Goal: Find contact information: Find contact information

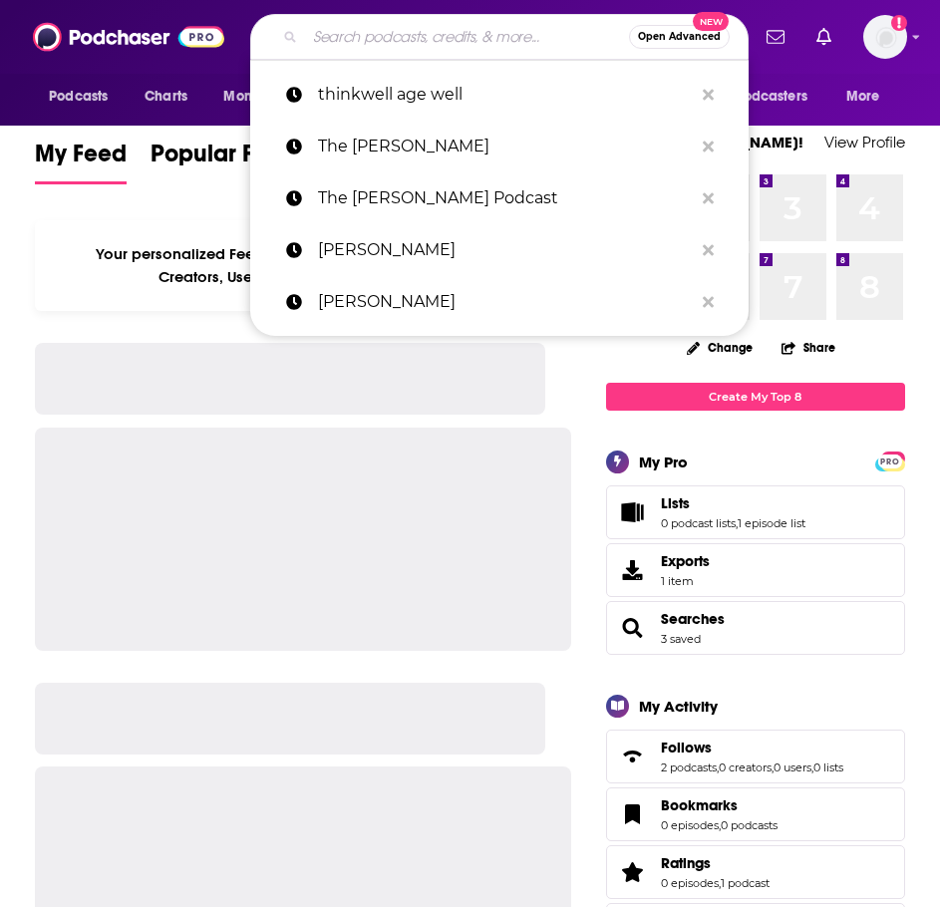
click at [393, 29] on input "Search podcasts, credits, & more..." at bounding box center [467, 37] width 324 height 32
paste input "Dr. Berg’s Healthy Keto and Intermittent Fasting Podcast"
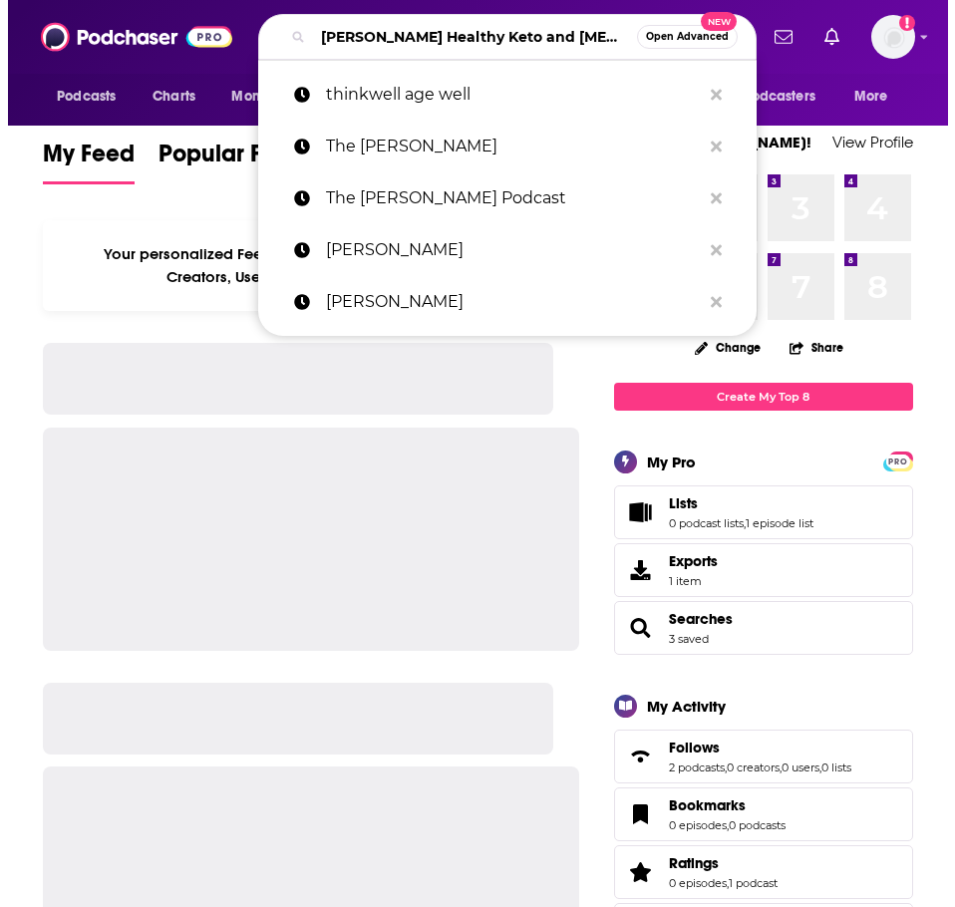
scroll to position [0, 150]
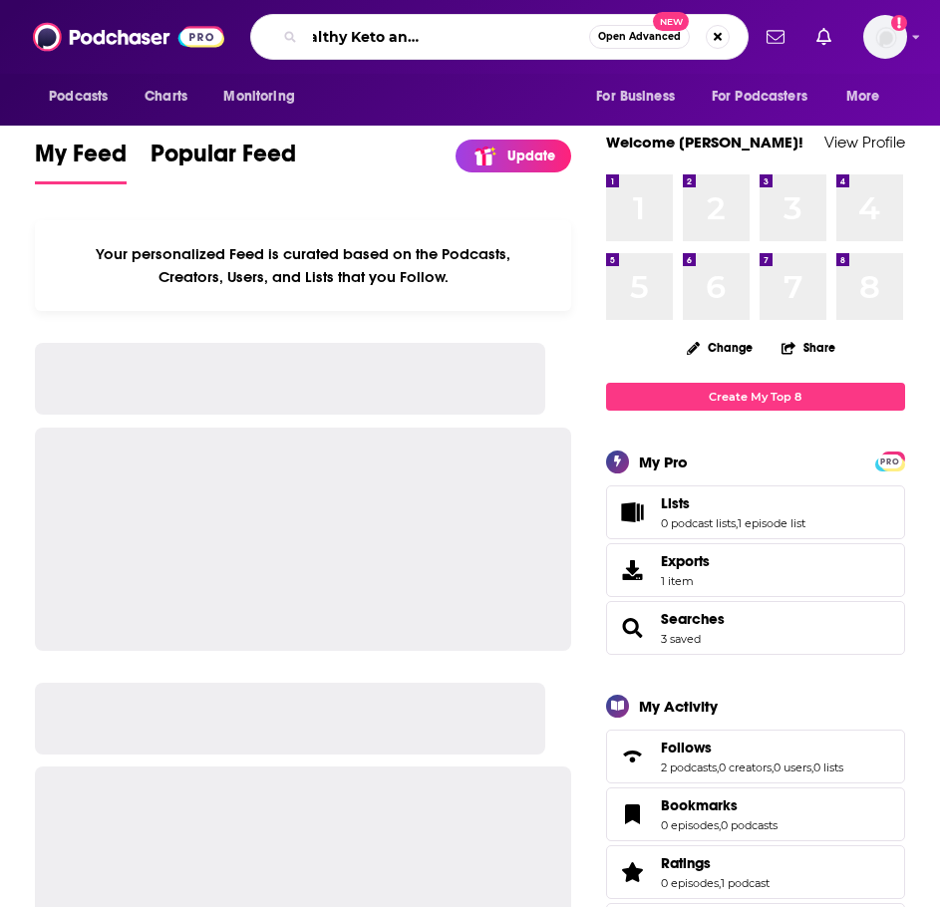
type input "Dr. Berg’s Healthy Keto and Intermittent Fasting Podcast"
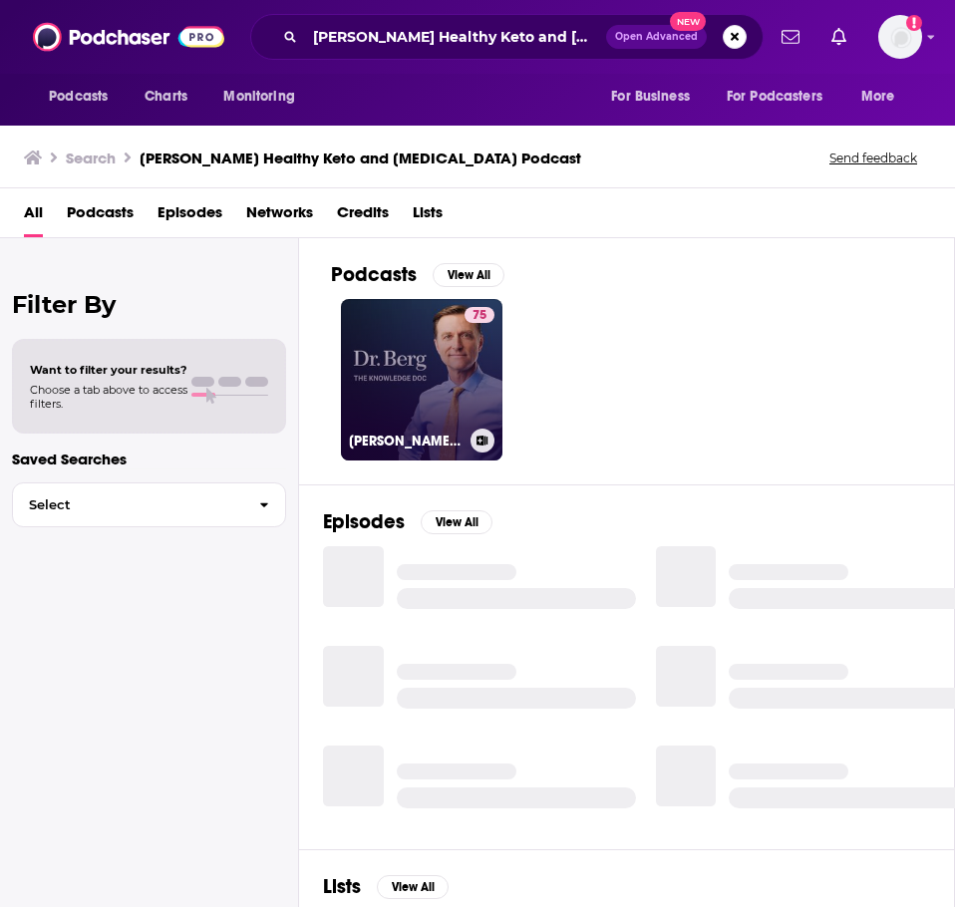
click at [427, 369] on link "75 Dr. Berg’s Healthy Keto and Intermittent Fasting Podcast" at bounding box center [422, 380] width 162 height 162
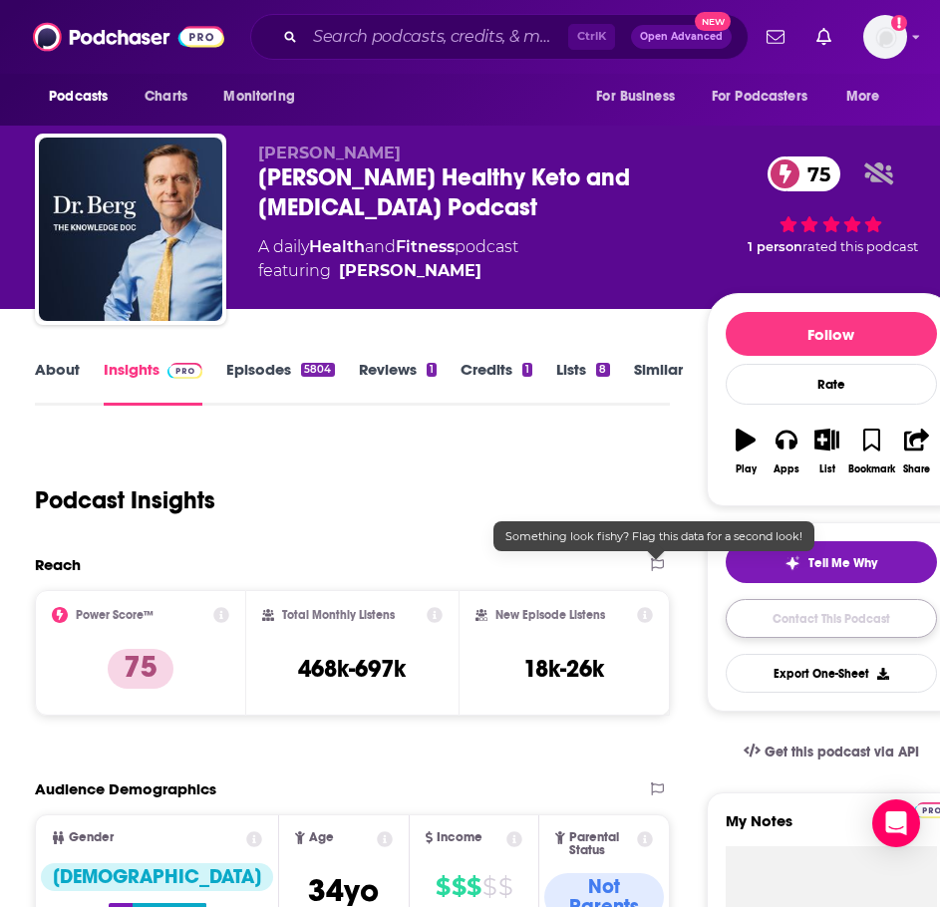
click at [783, 621] on link "Contact This Podcast" at bounding box center [831, 618] width 211 height 39
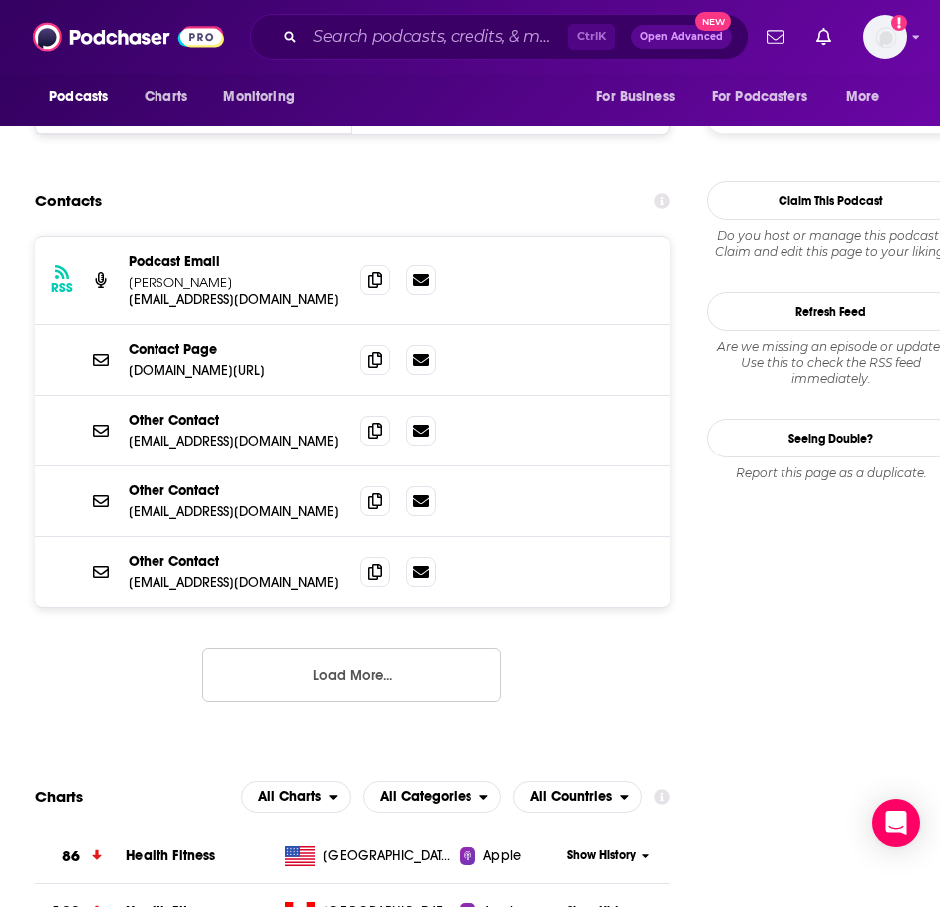
scroll to position [1867, 0]
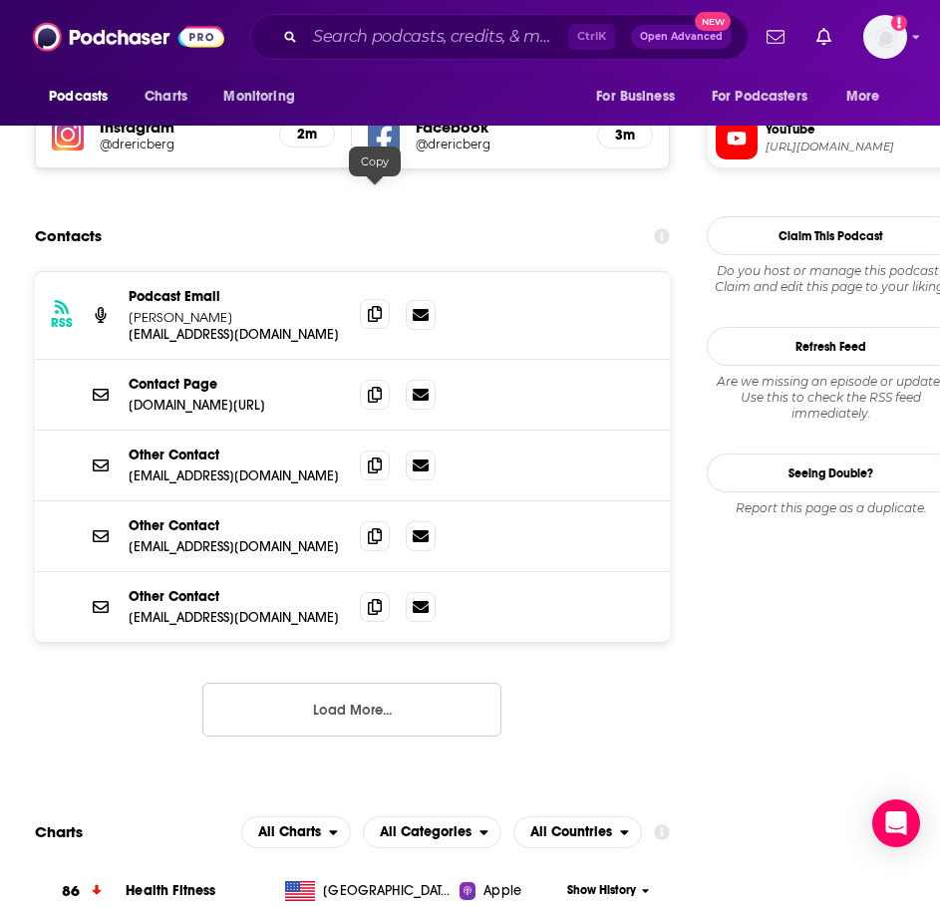
click at [374, 306] on icon at bounding box center [375, 314] width 14 height 16
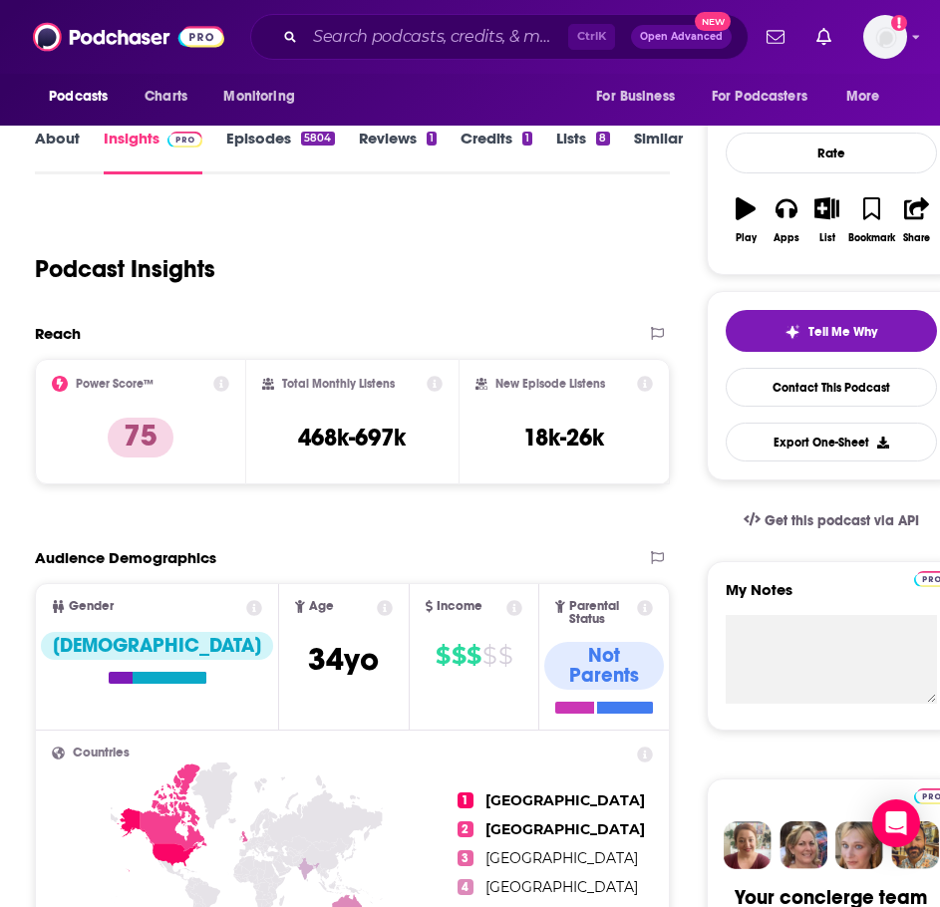
scroll to position [0, 0]
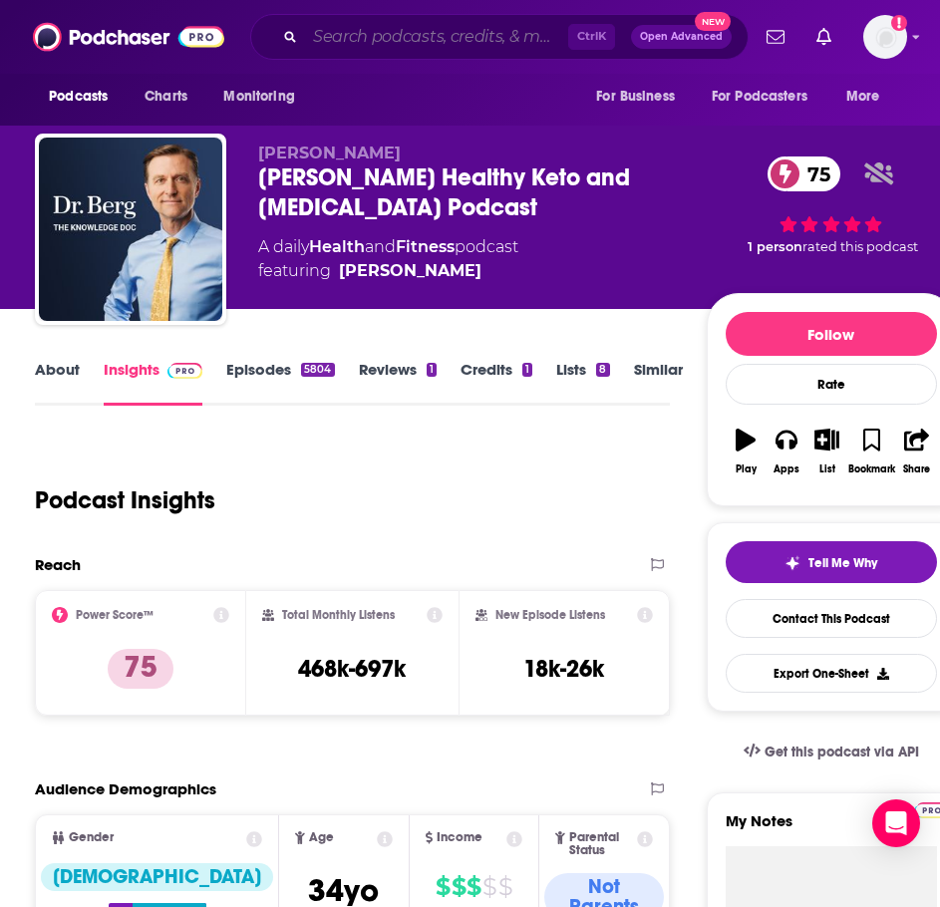
click at [499, 34] on input "Search podcasts, credits, & more..." at bounding box center [436, 37] width 263 height 32
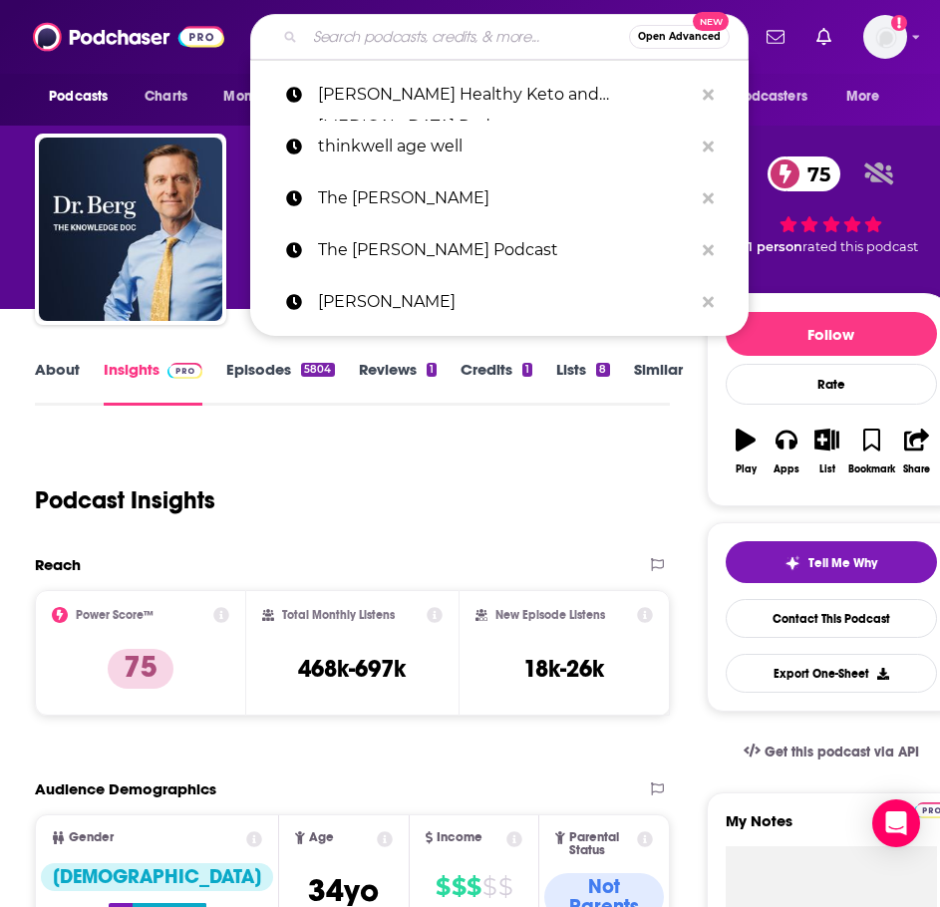
paste input "The Healthy Rebellion Radio"
type input "The Healthy Rebellion Radio"
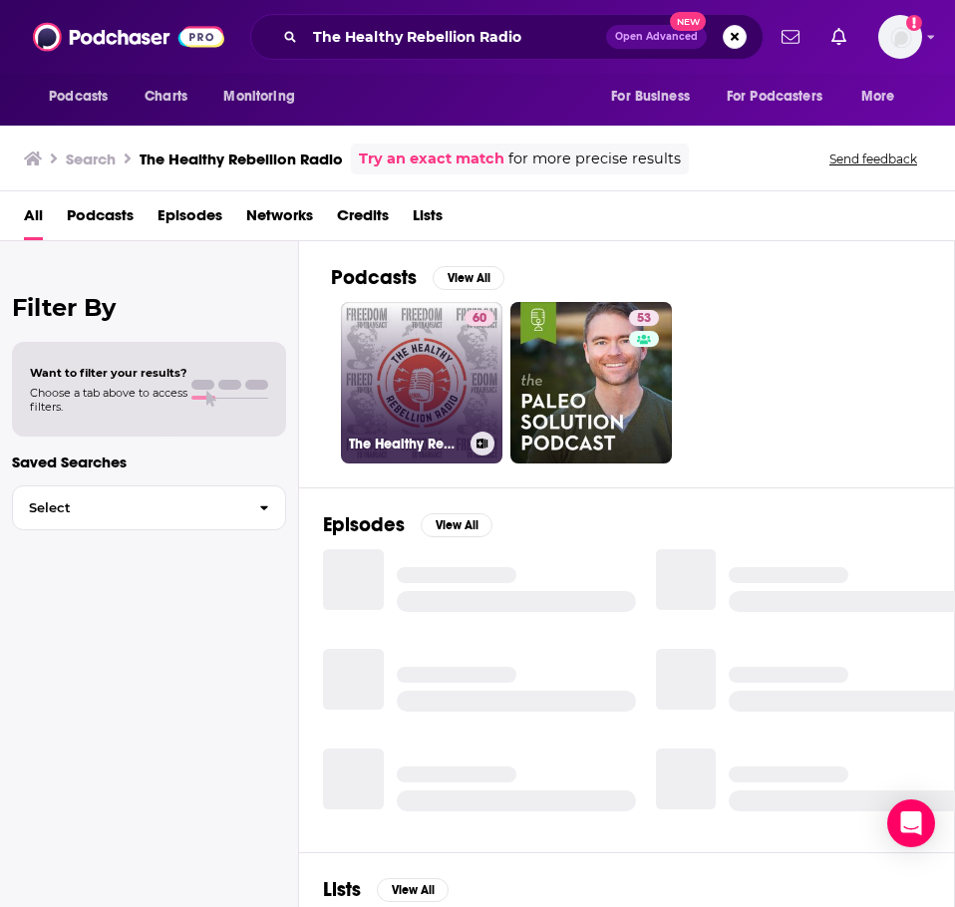
click at [427, 336] on link "60 The Healthy Rebellion Radio" at bounding box center [422, 383] width 162 height 162
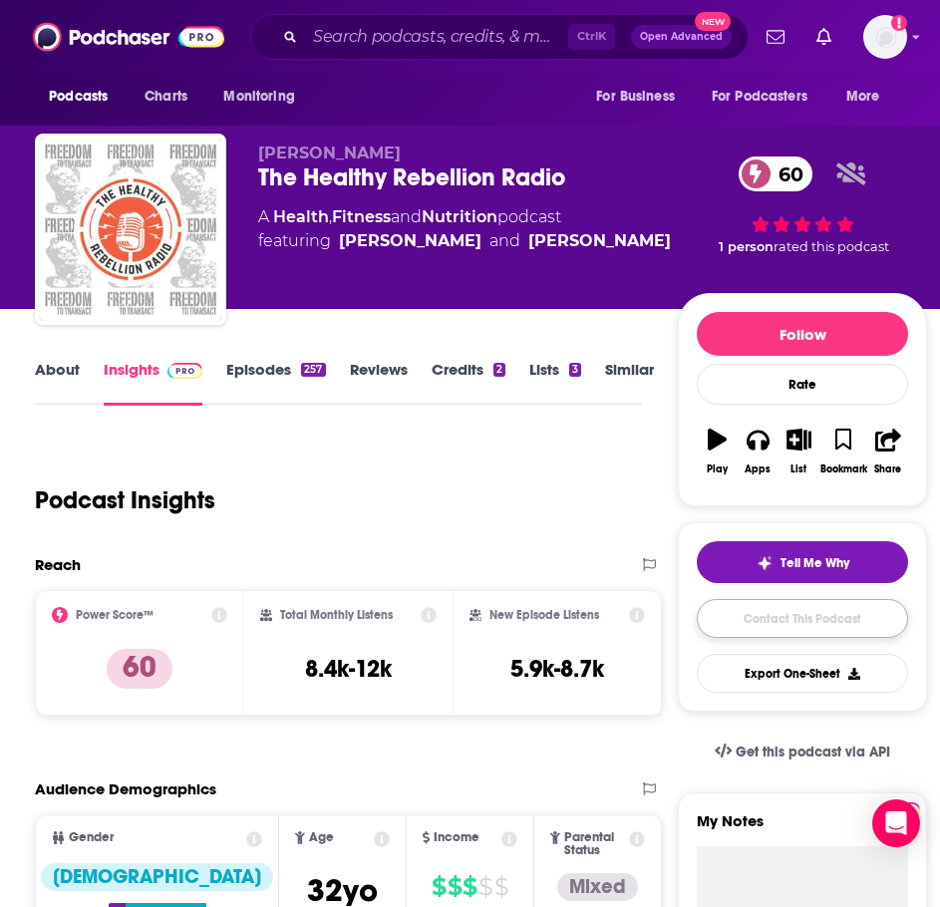
click at [783, 620] on link "Contact This Podcast" at bounding box center [802, 618] width 211 height 39
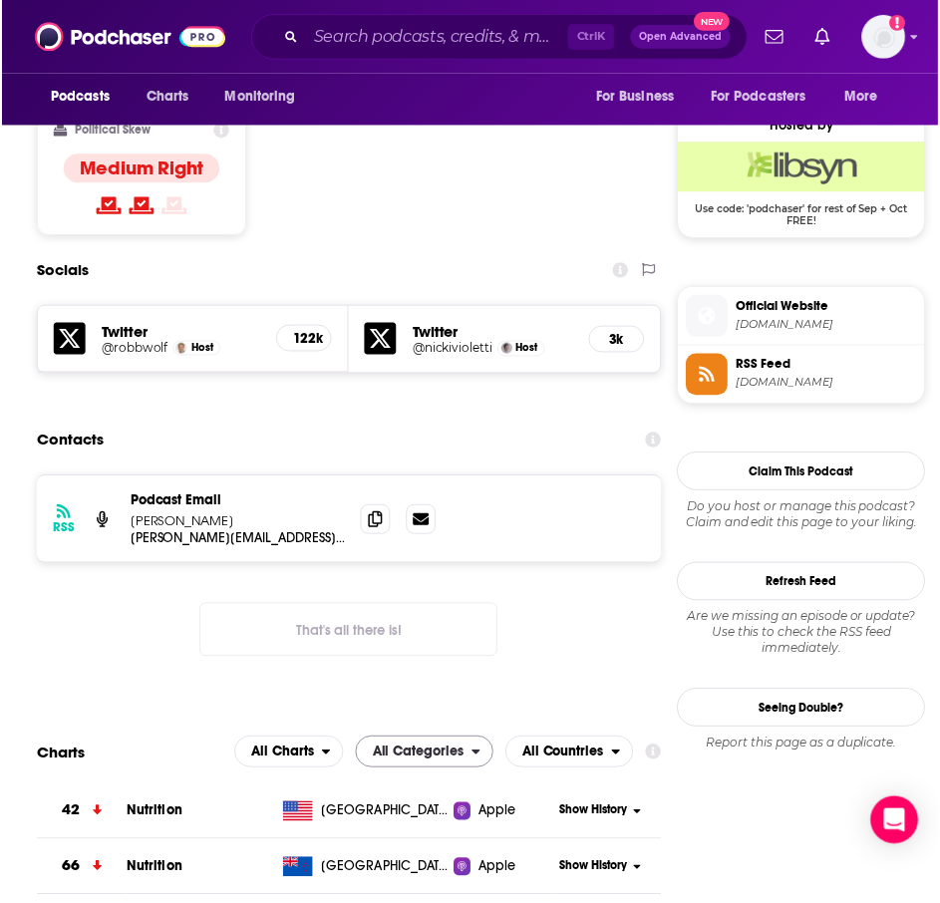
scroll to position [1578, 0]
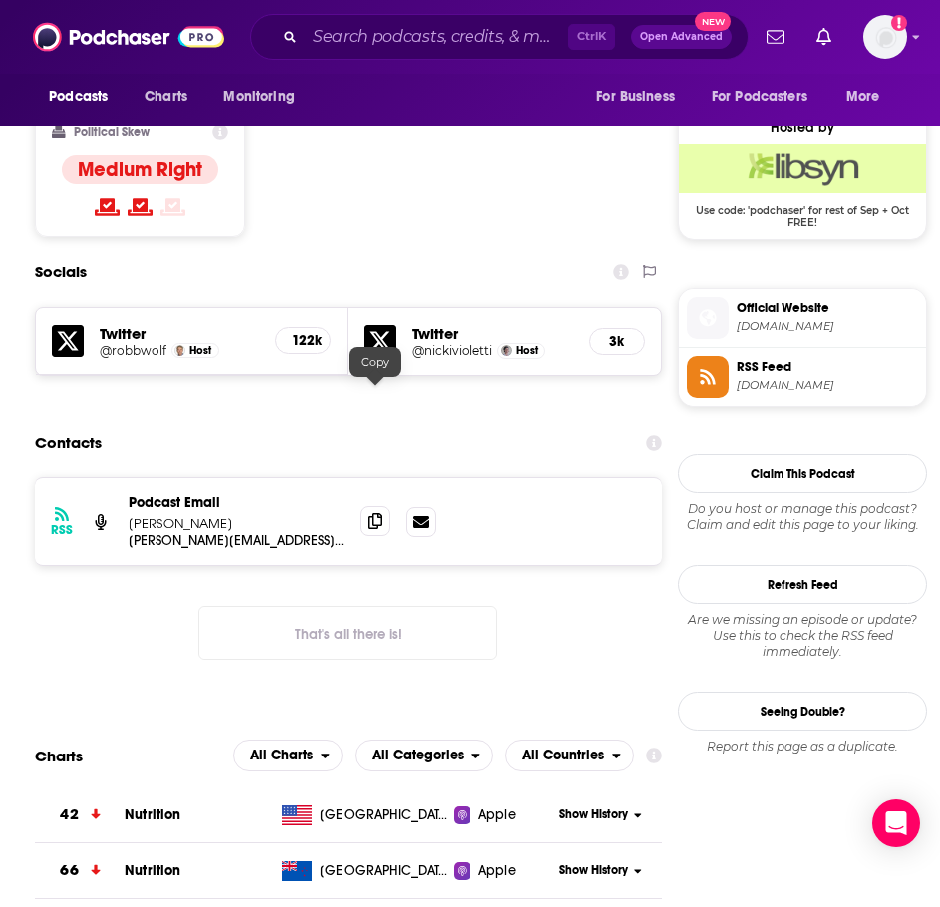
click at [372, 513] on icon at bounding box center [375, 521] width 14 height 16
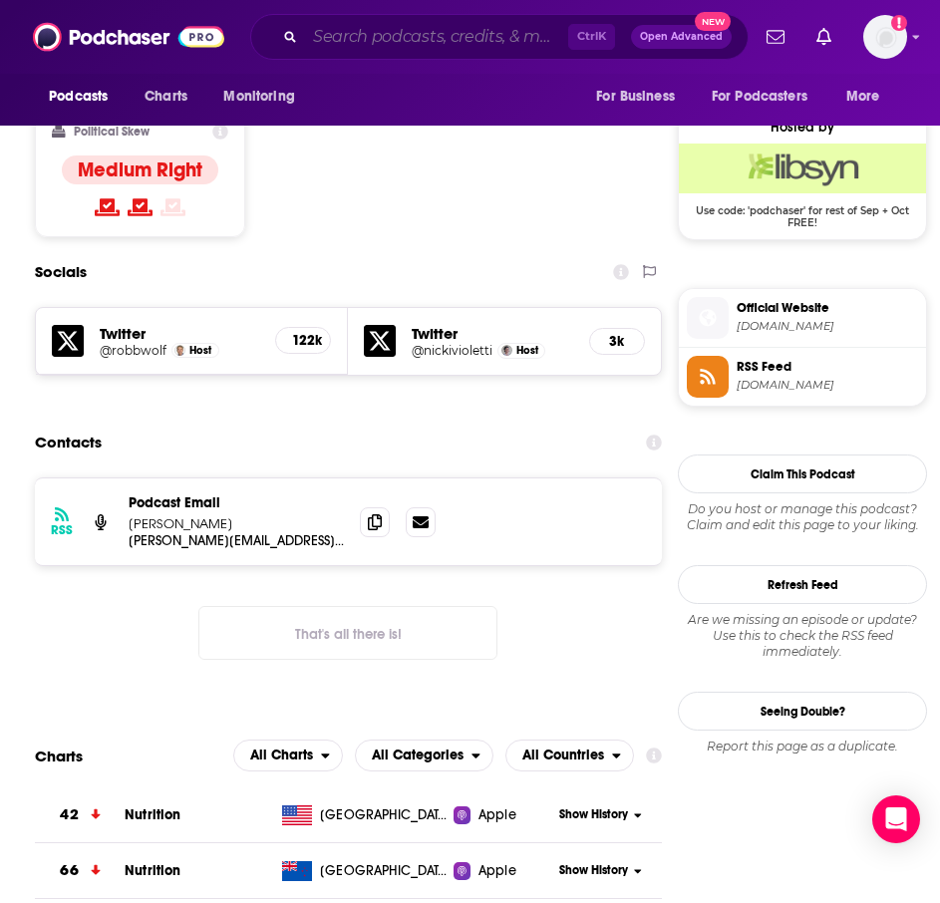
click at [365, 38] on input "Search podcasts, credits, & more..." at bounding box center [436, 37] width 263 height 32
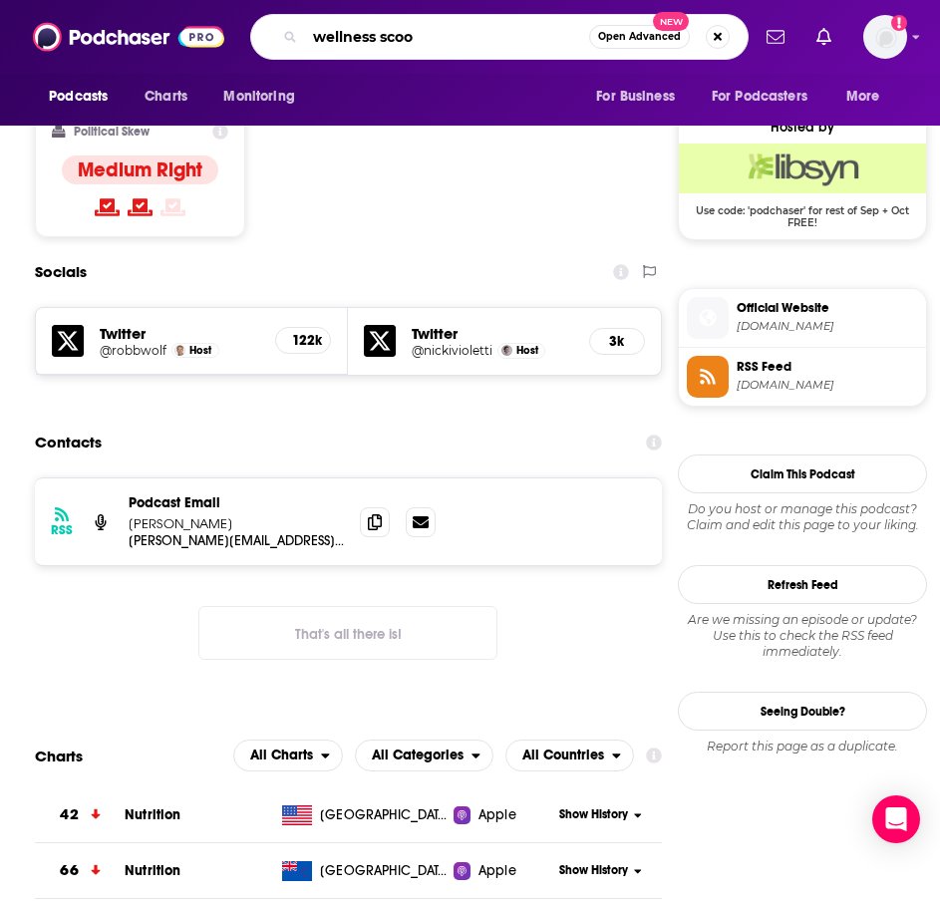
type input "wellness scoop"
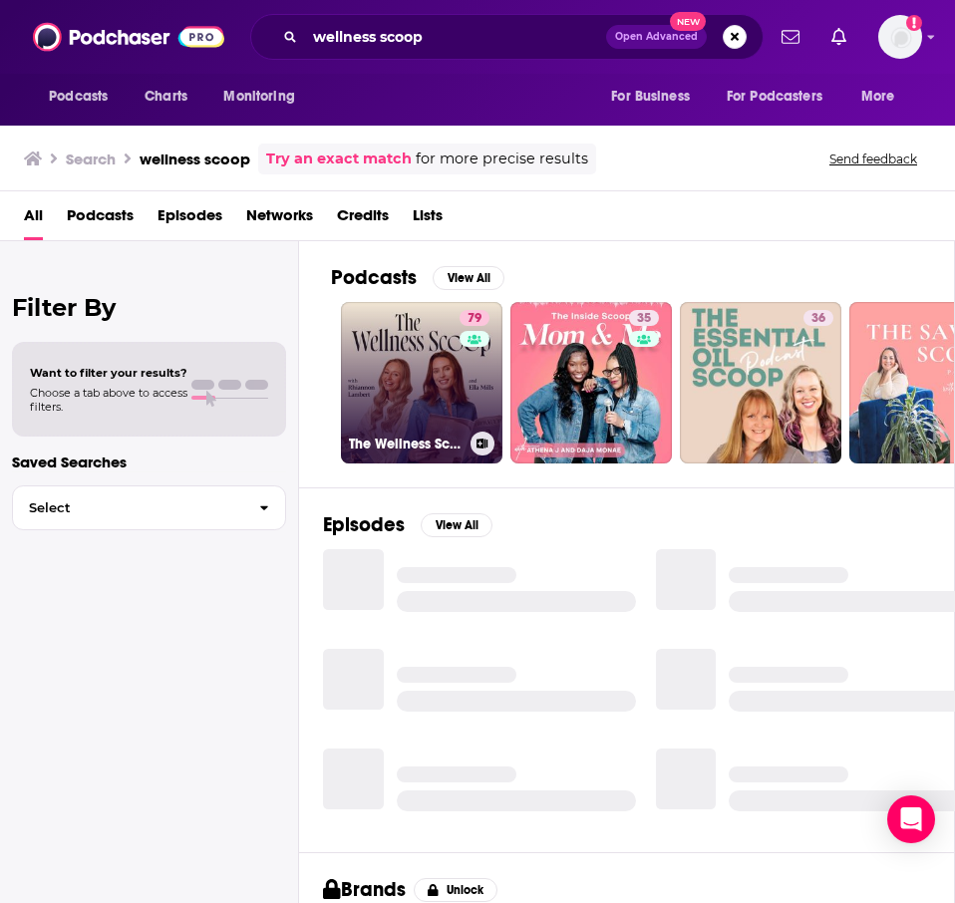
click at [424, 425] on link "79 The Wellness Scoop" at bounding box center [422, 383] width 162 height 162
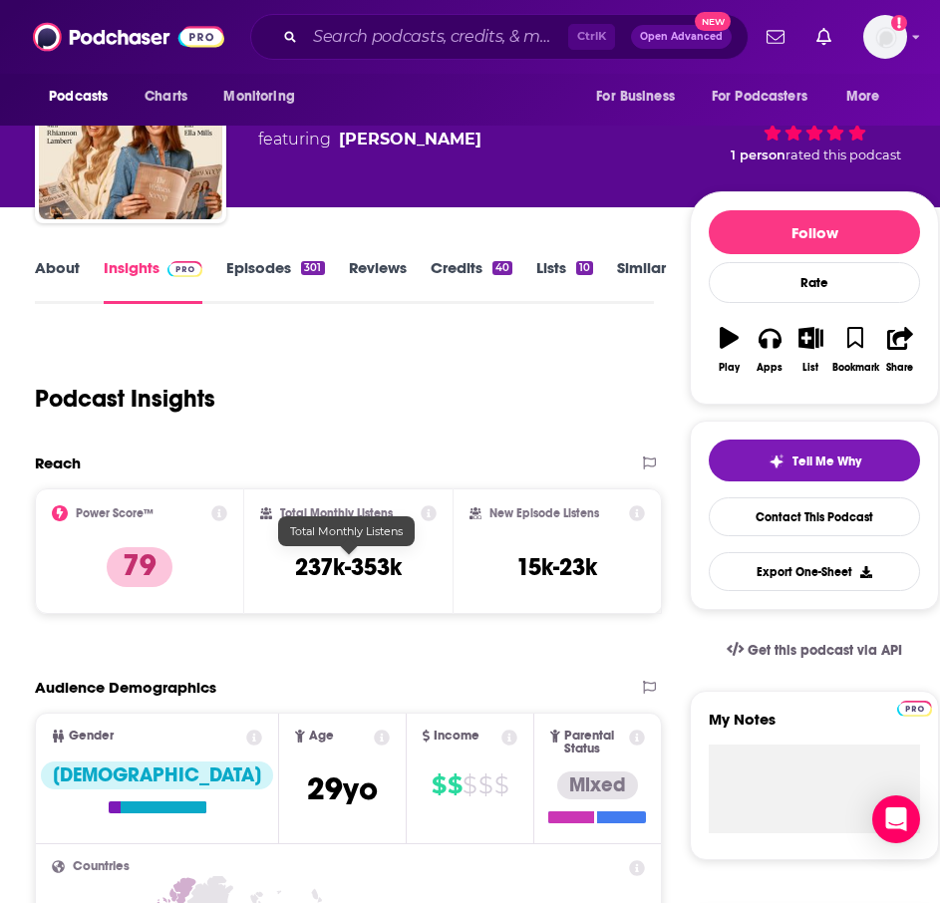
scroll to position [199, 0]
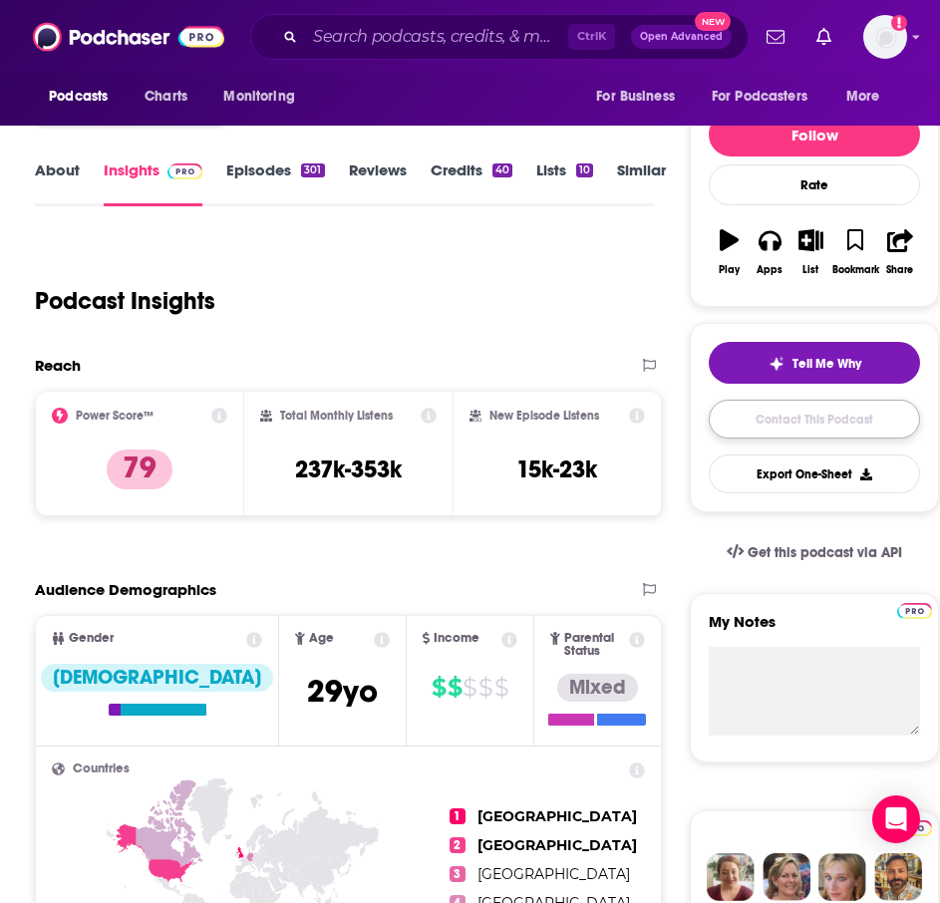
click at [781, 420] on link "Contact This Podcast" at bounding box center [814, 419] width 211 height 39
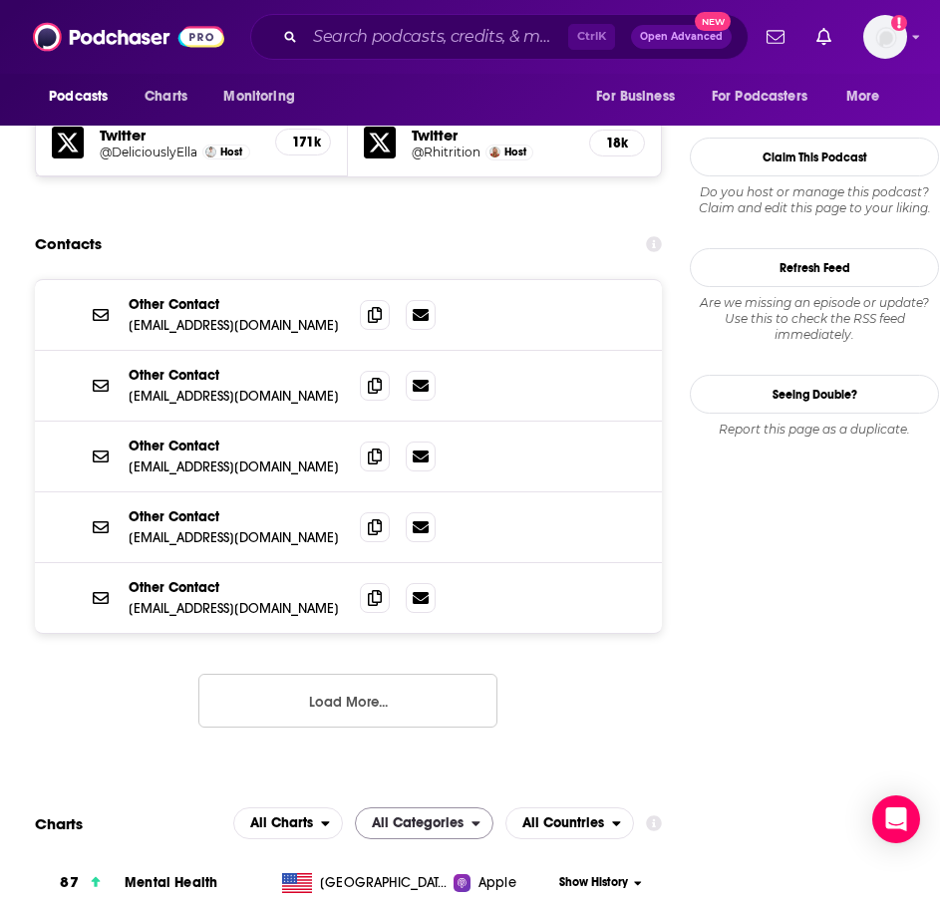
scroll to position [1735, 0]
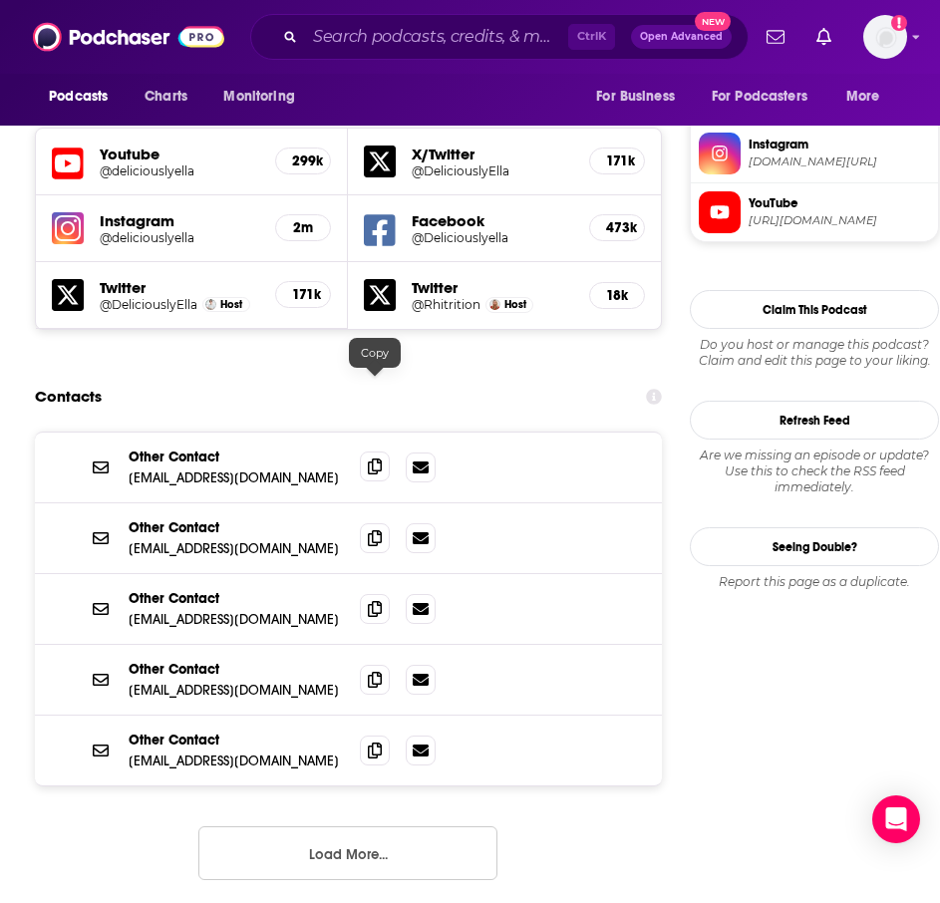
click at [374, 459] on icon at bounding box center [375, 467] width 14 height 16
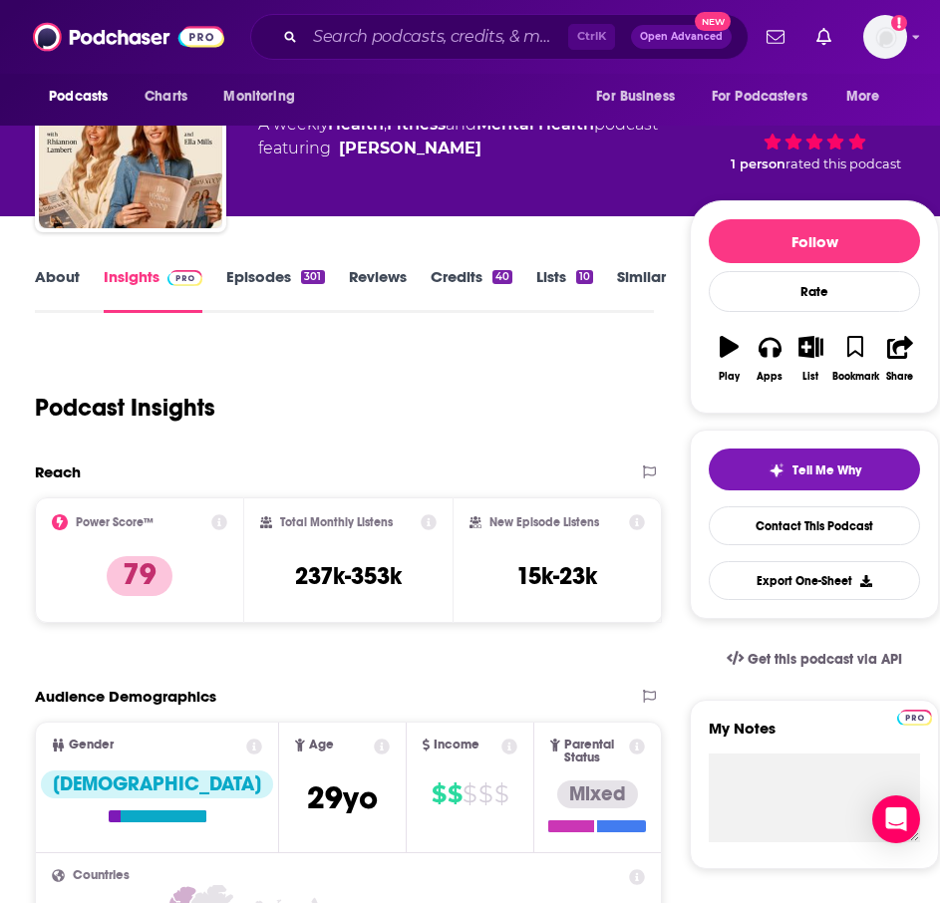
scroll to position [0, 0]
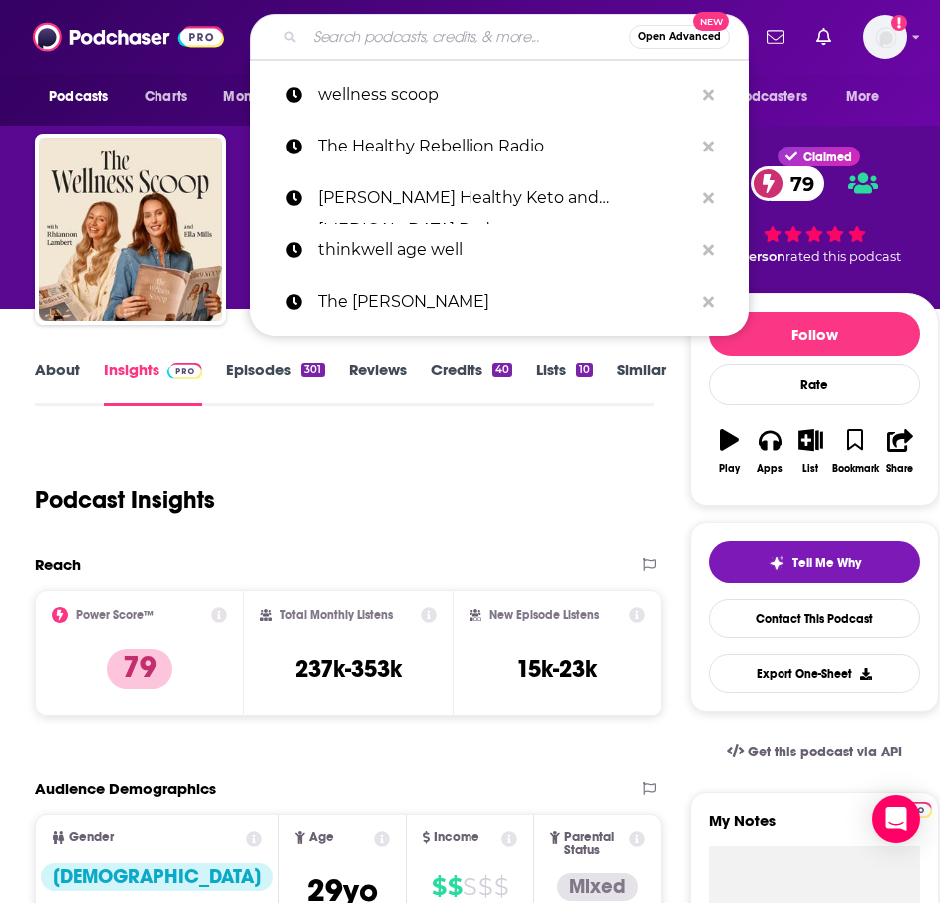
click at [327, 24] on input "Search podcasts, credits, & more..." at bounding box center [467, 37] width 324 height 32
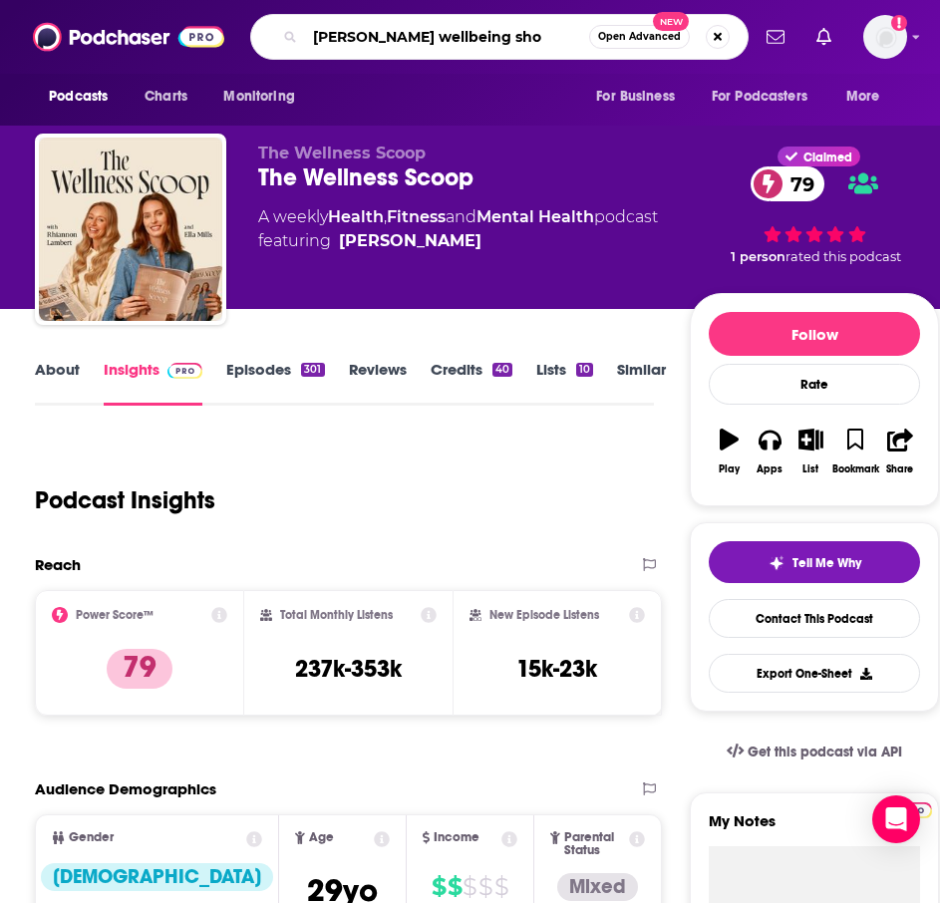
type input "liz earle wellbeing show"
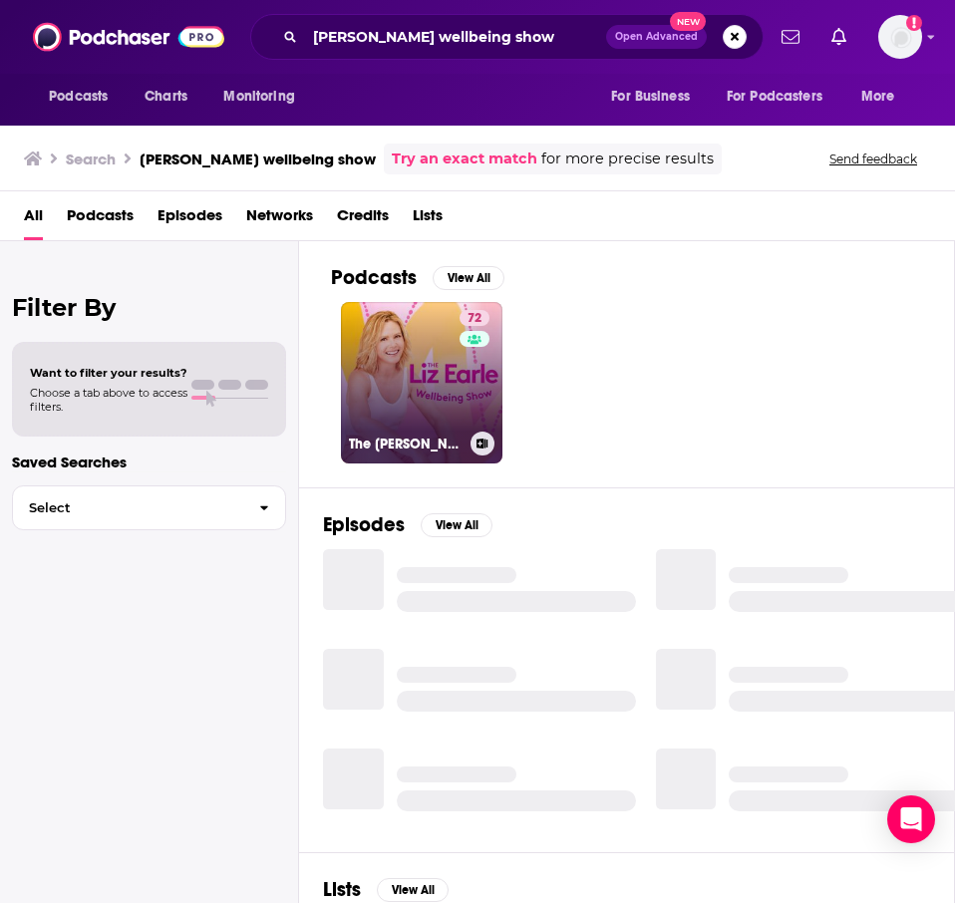
click at [398, 358] on link "72 The Liz Earle Wellbeing Show" at bounding box center [422, 383] width 162 height 162
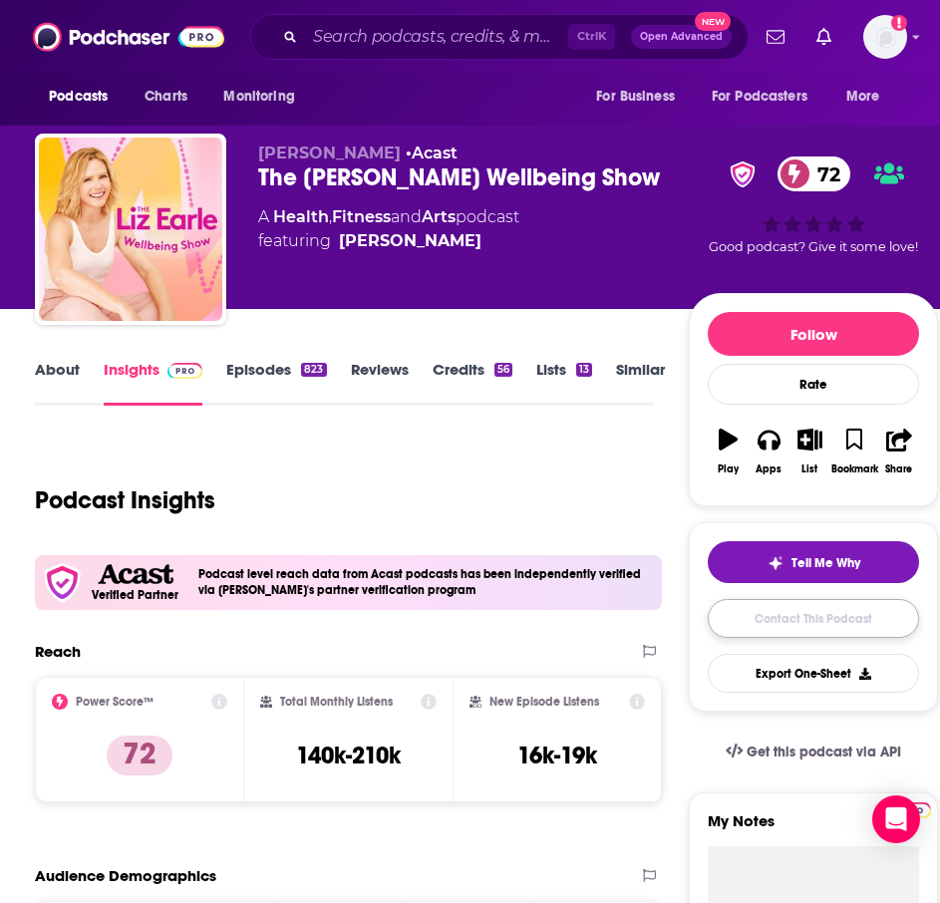
click at [752, 614] on link "Contact This Podcast" at bounding box center [813, 618] width 211 height 39
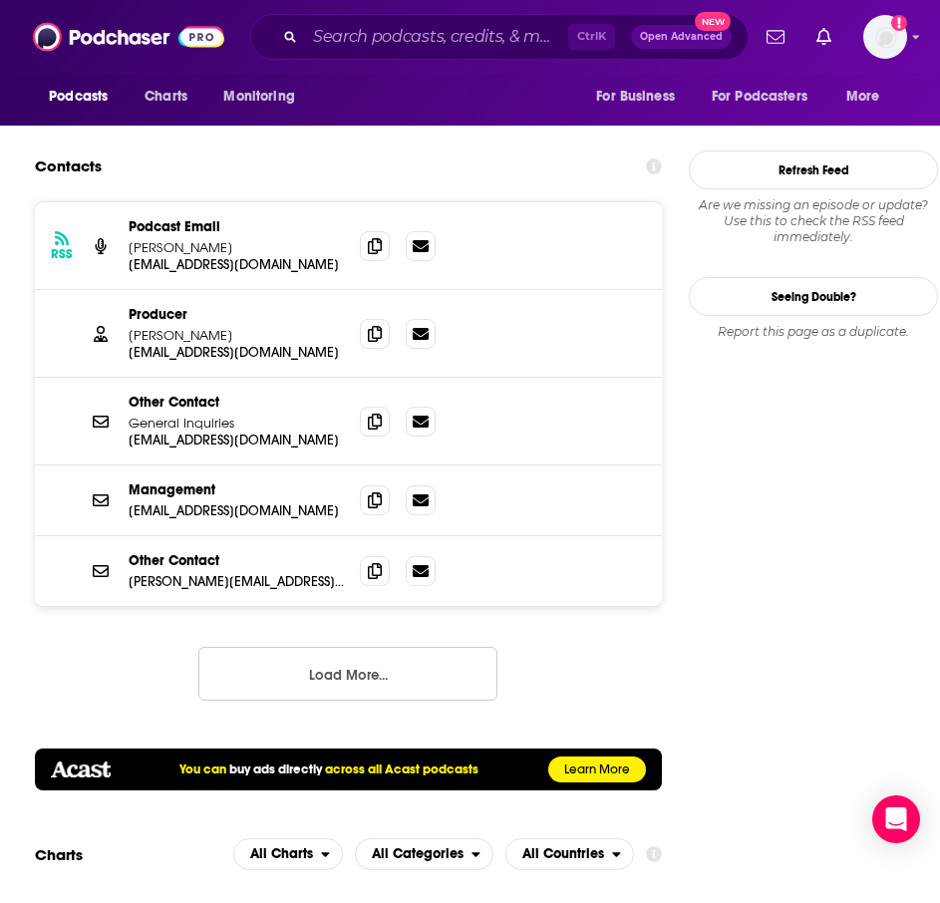
scroll to position [2020, 0]
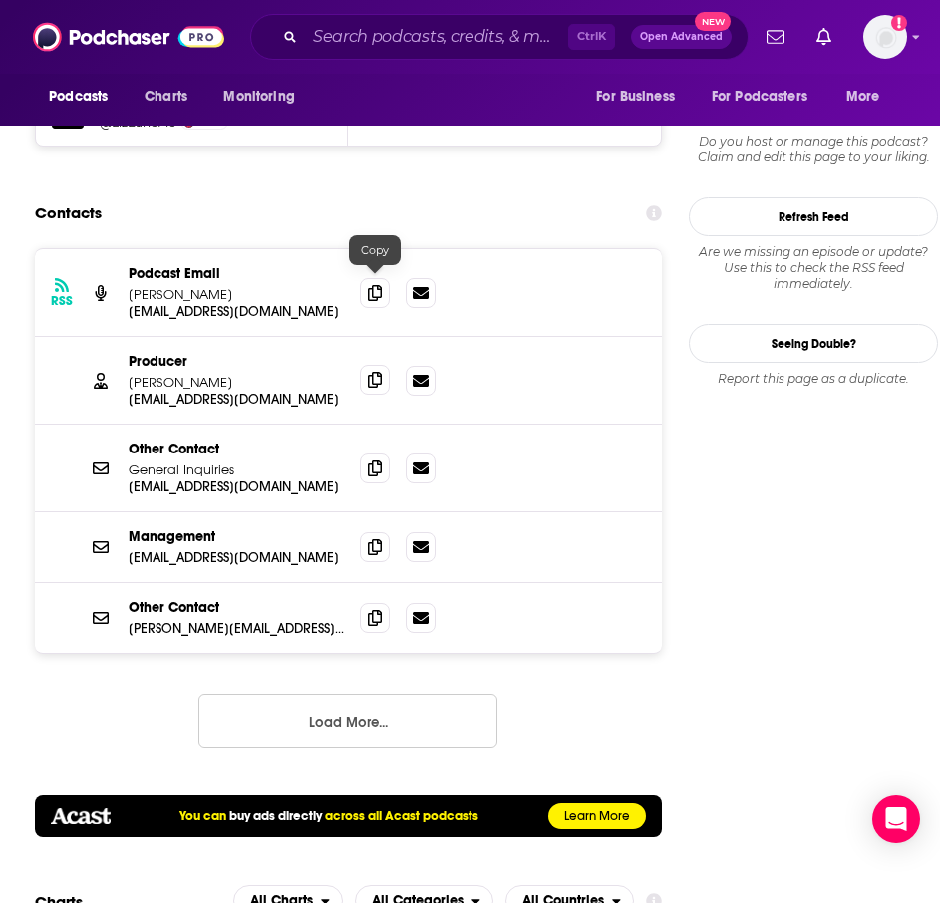
click at [372, 372] on icon at bounding box center [375, 380] width 14 height 16
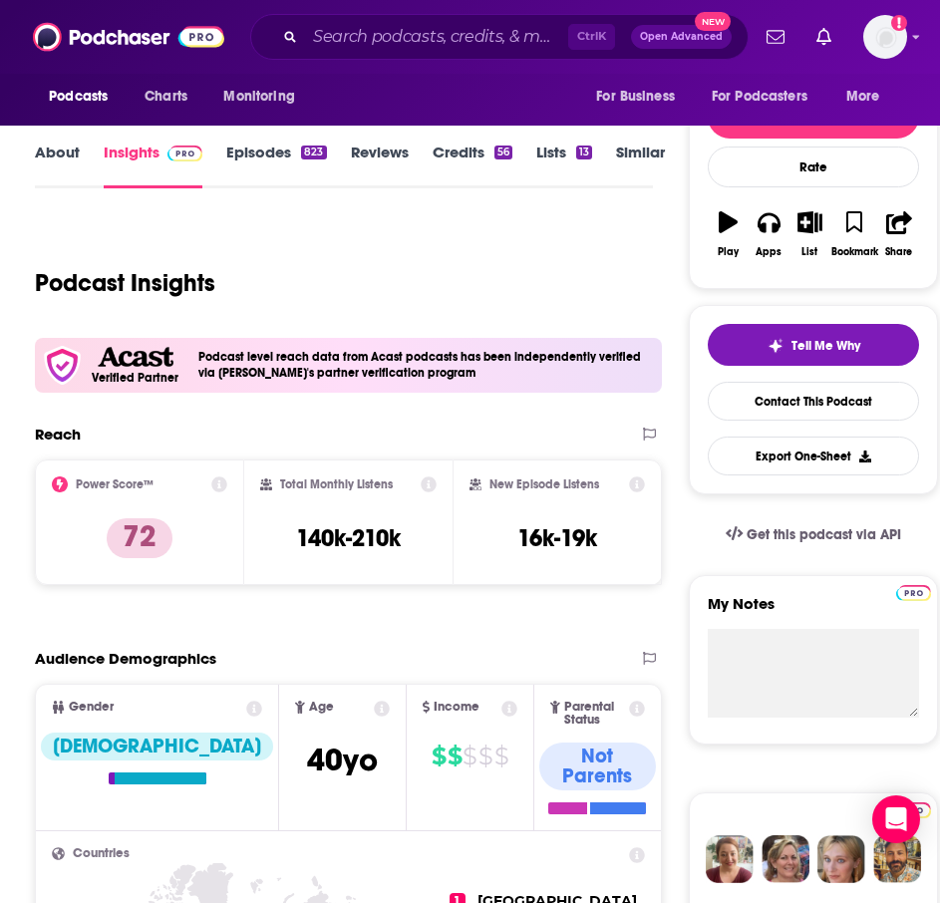
scroll to position [498, 0]
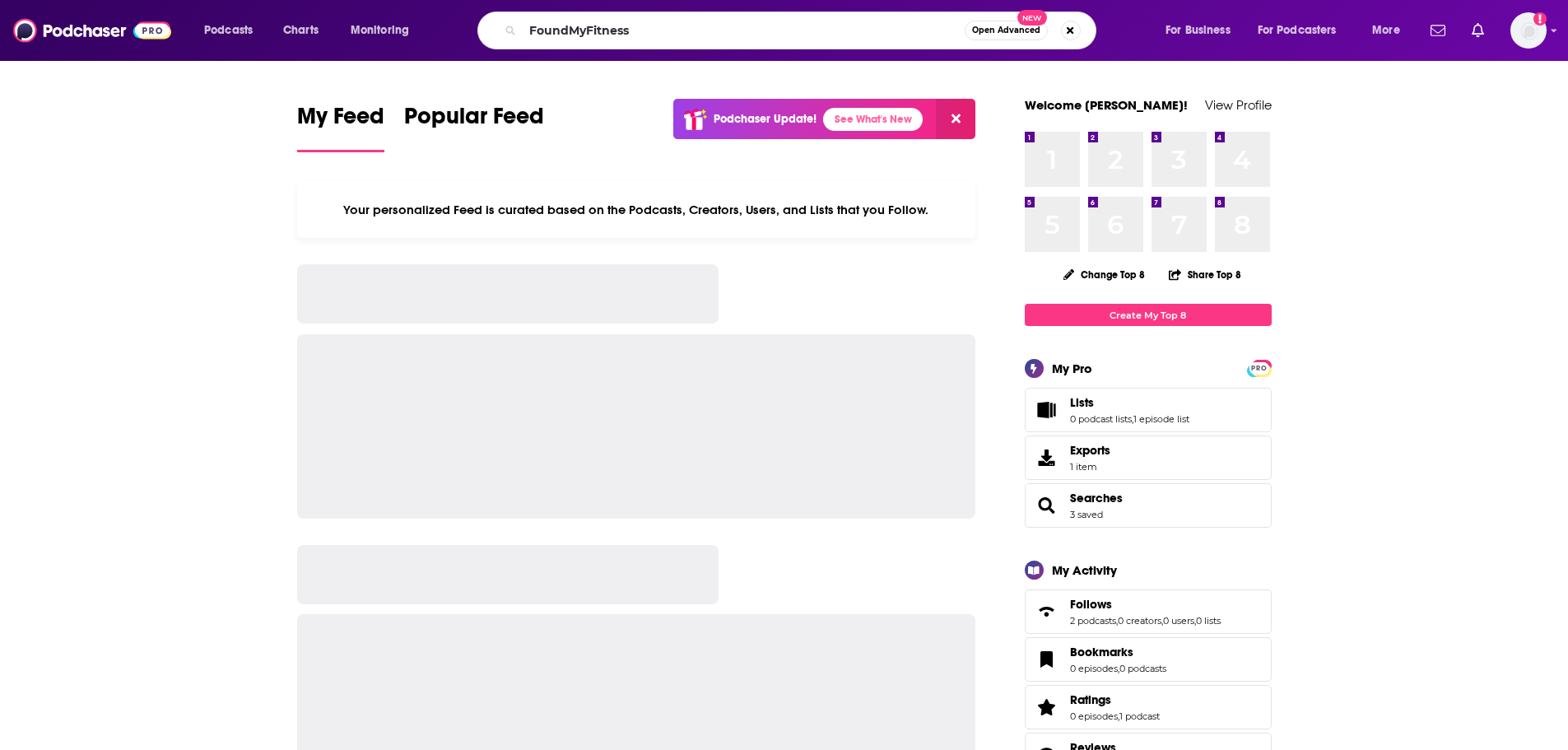
type input "FoundMyFitness"
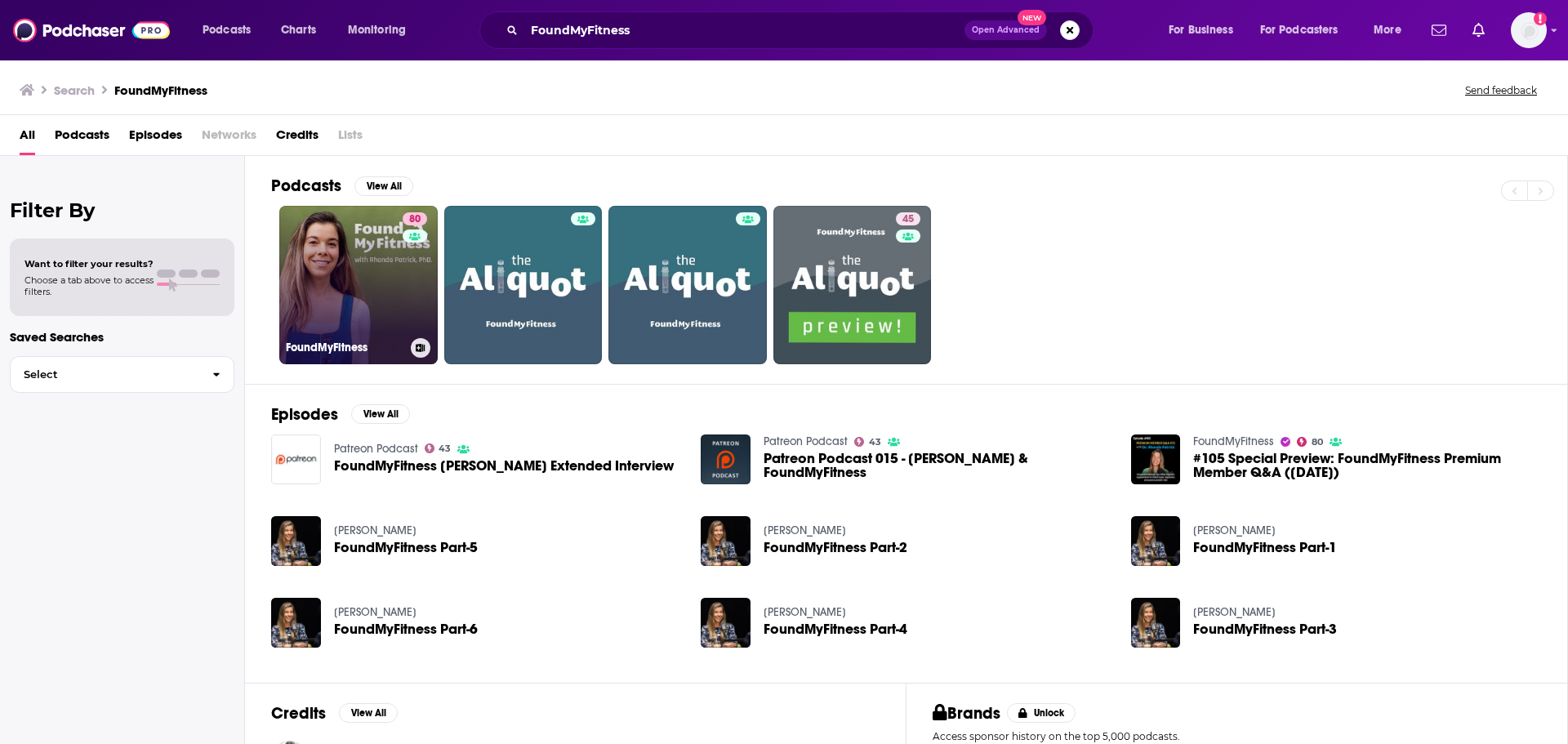
click at [336, 288] on link "80 FoundMyFitness" at bounding box center [358, 284] width 158 height 158
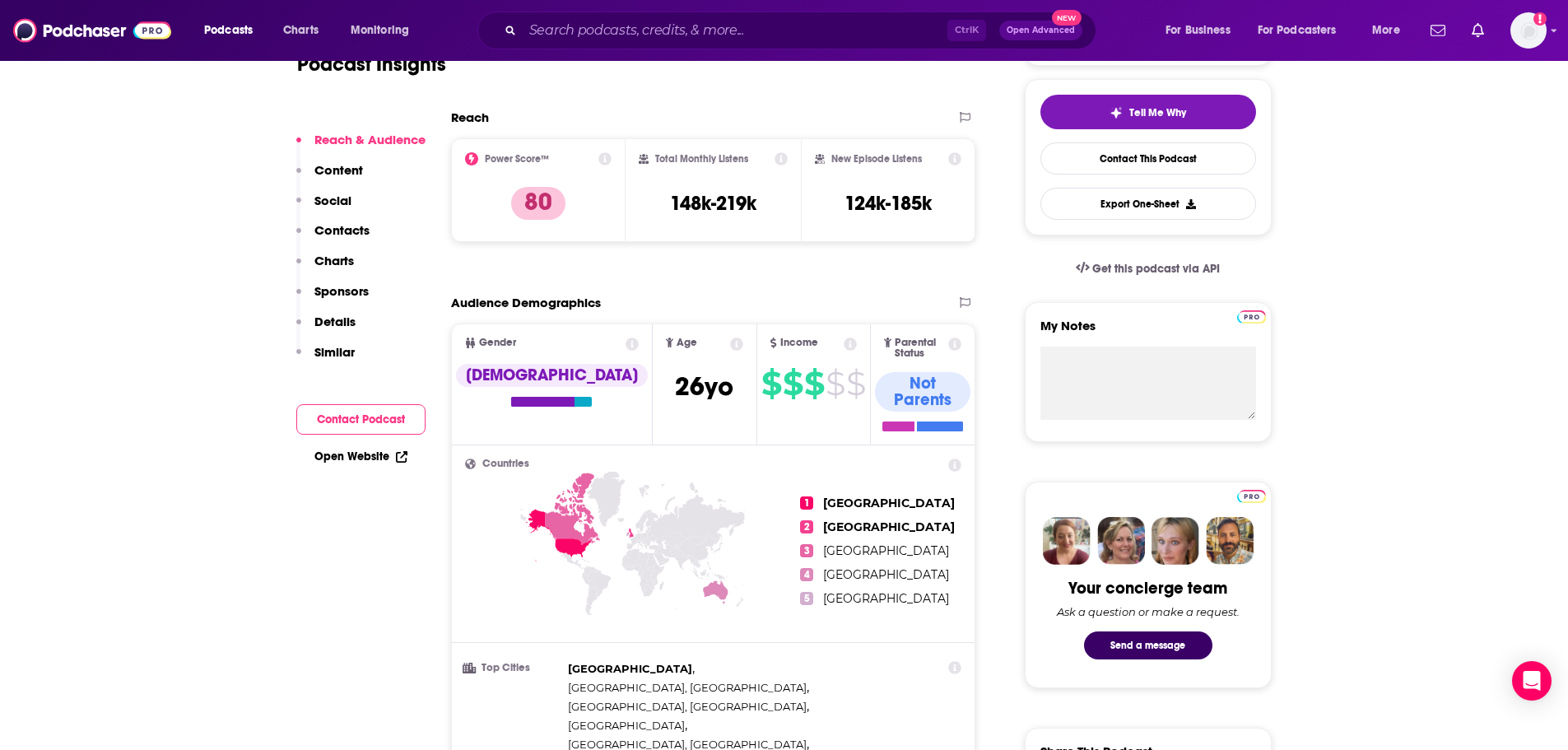
scroll to position [330, 0]
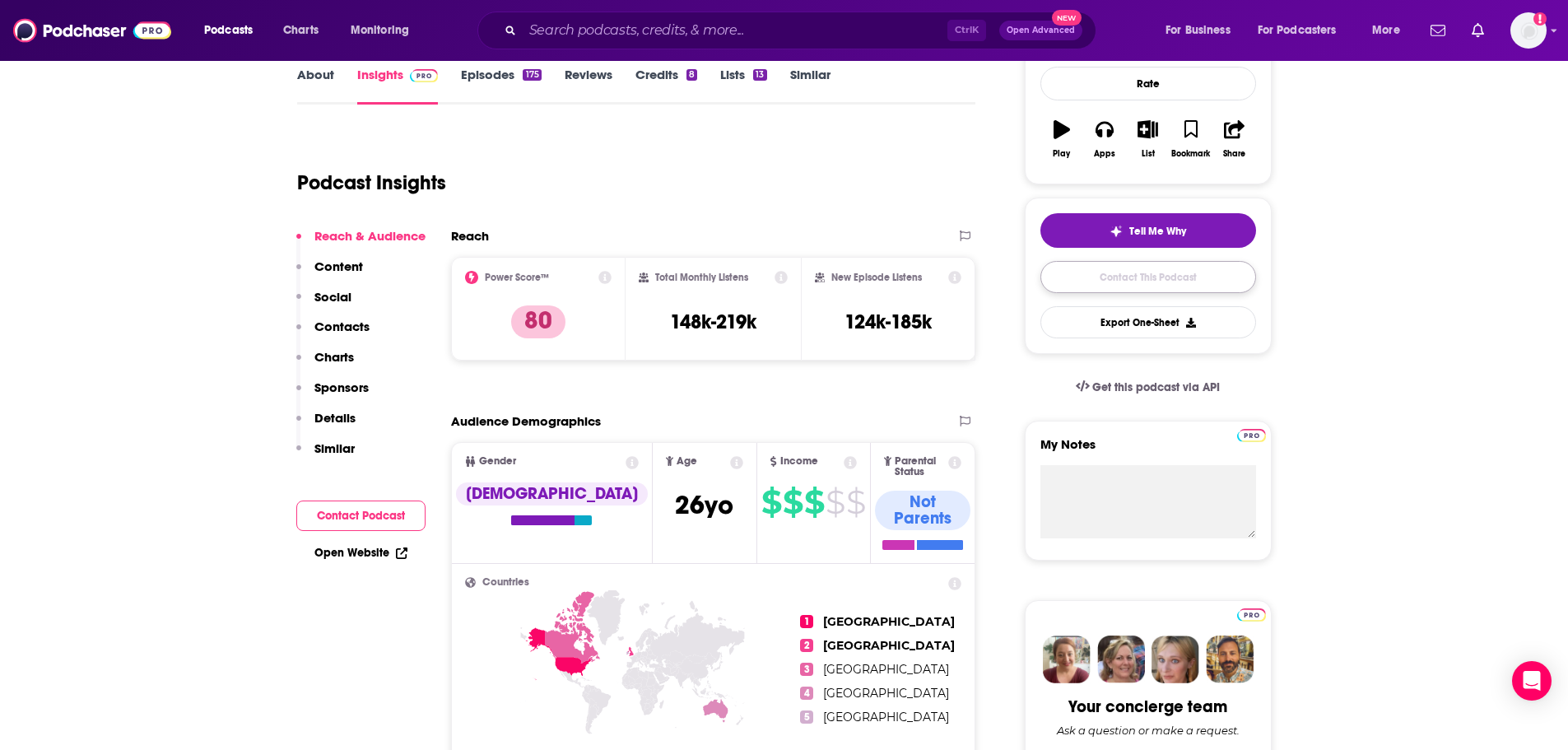
click at [1182, 278] on link "Contact This Podcast" at bounding box center [1148, 277] width 216 height 32
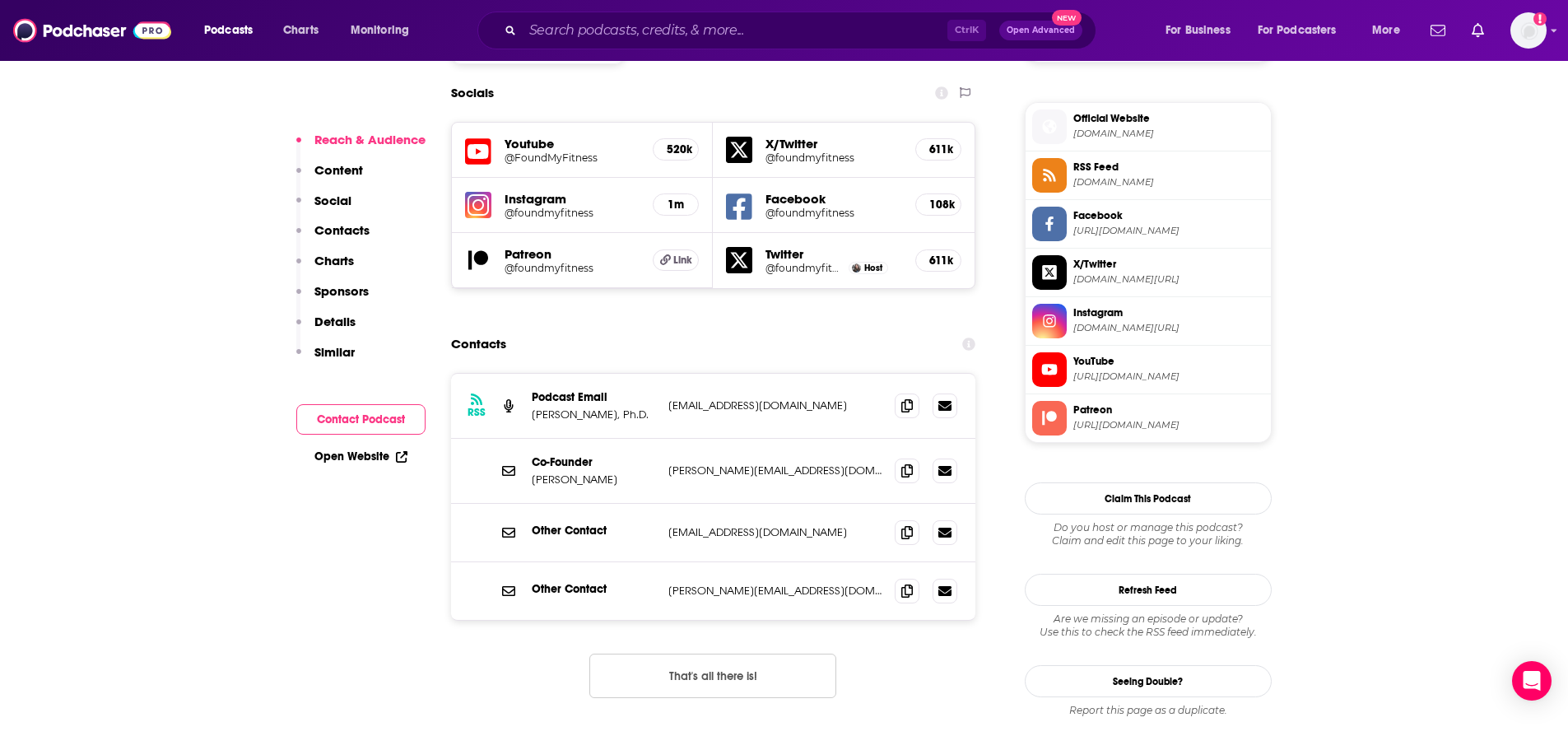
scroll to position [1412, 0]
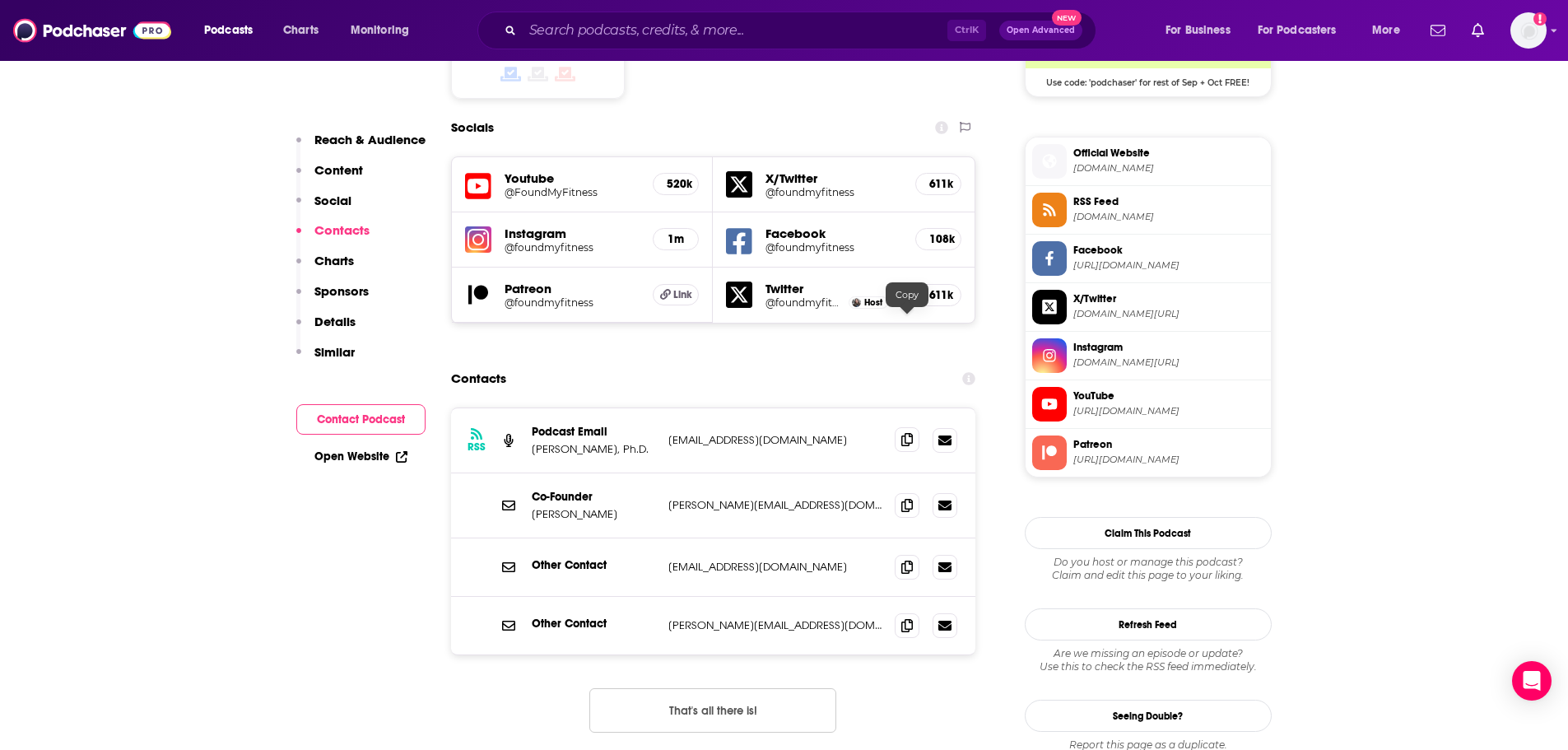
click at [898, 427] on span at bounding box center [907, 439] width 25 height 25
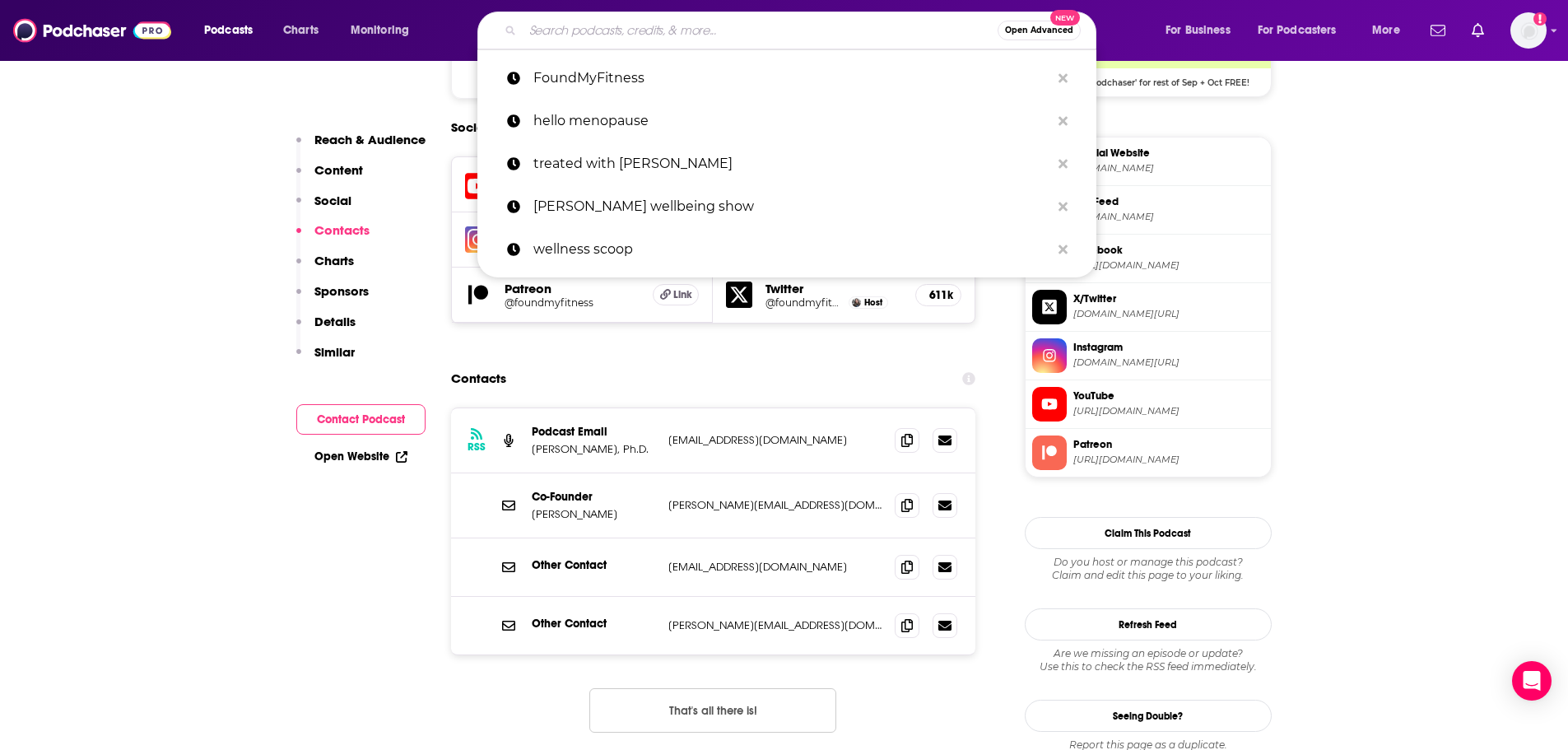
click at [591, 33] on input "Search podcasts, credits, & more..." at bounding box center [760, 31] width 475 height 26
paste input "Ancient Health Podcast"
type input "Ancient Health Podcast"
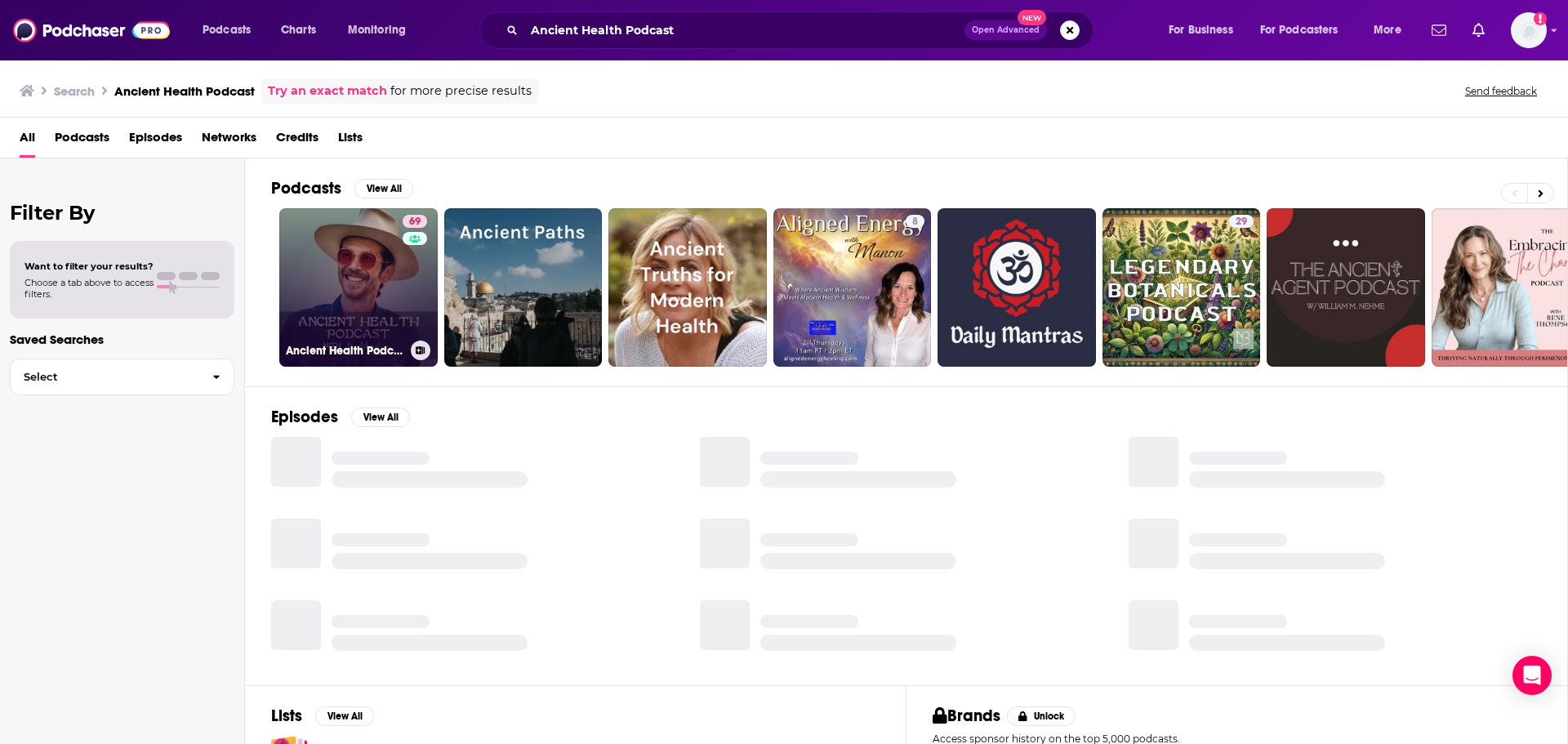
click at [324, 292] on link "69 Ancient Health Podcast" at bounding box center [358, 287] width 158 height 158
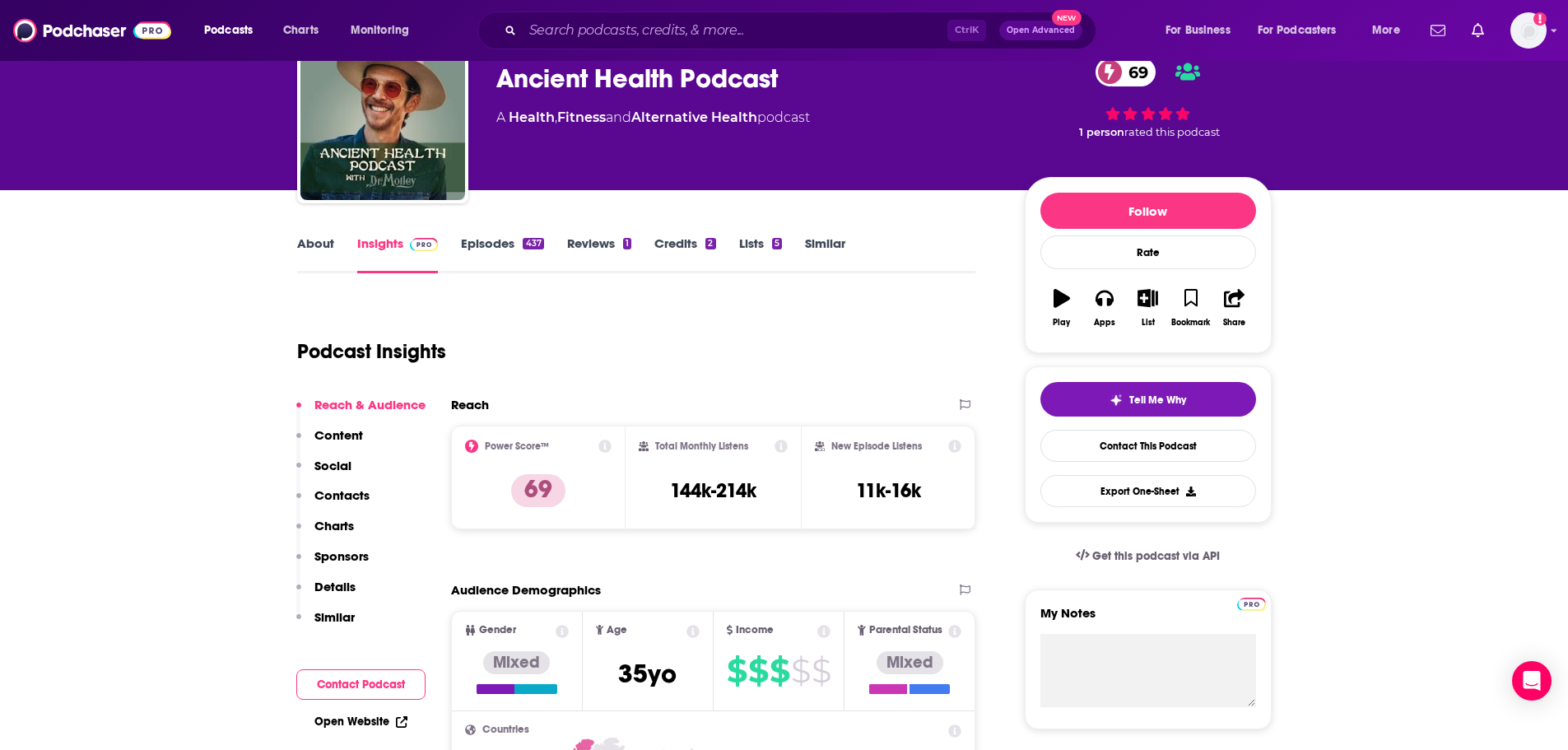
scroll to position [83, 0]
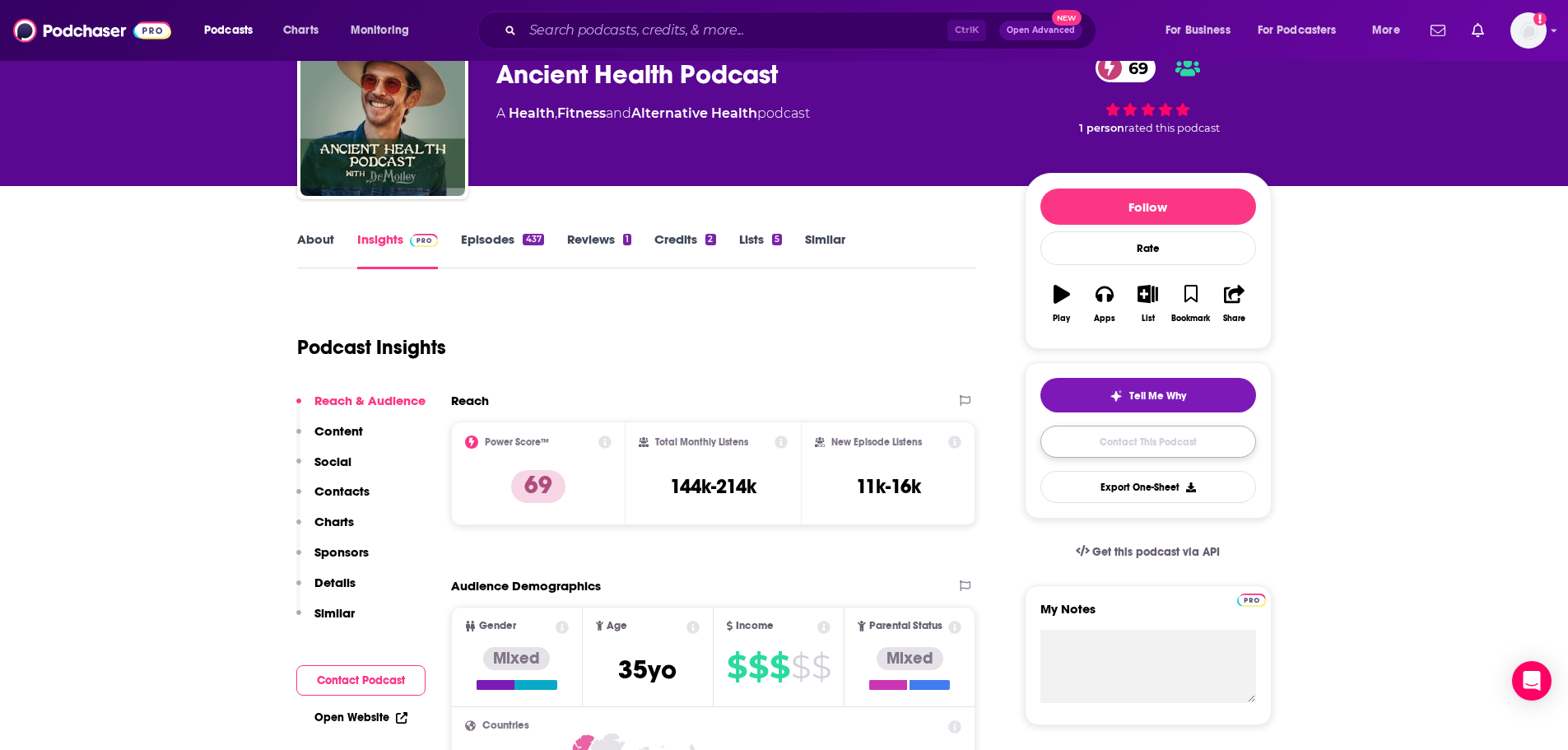
click at [1120, 449] on link "Contact This Podcast" at bounding box center [1148, 441] width 216 height 32
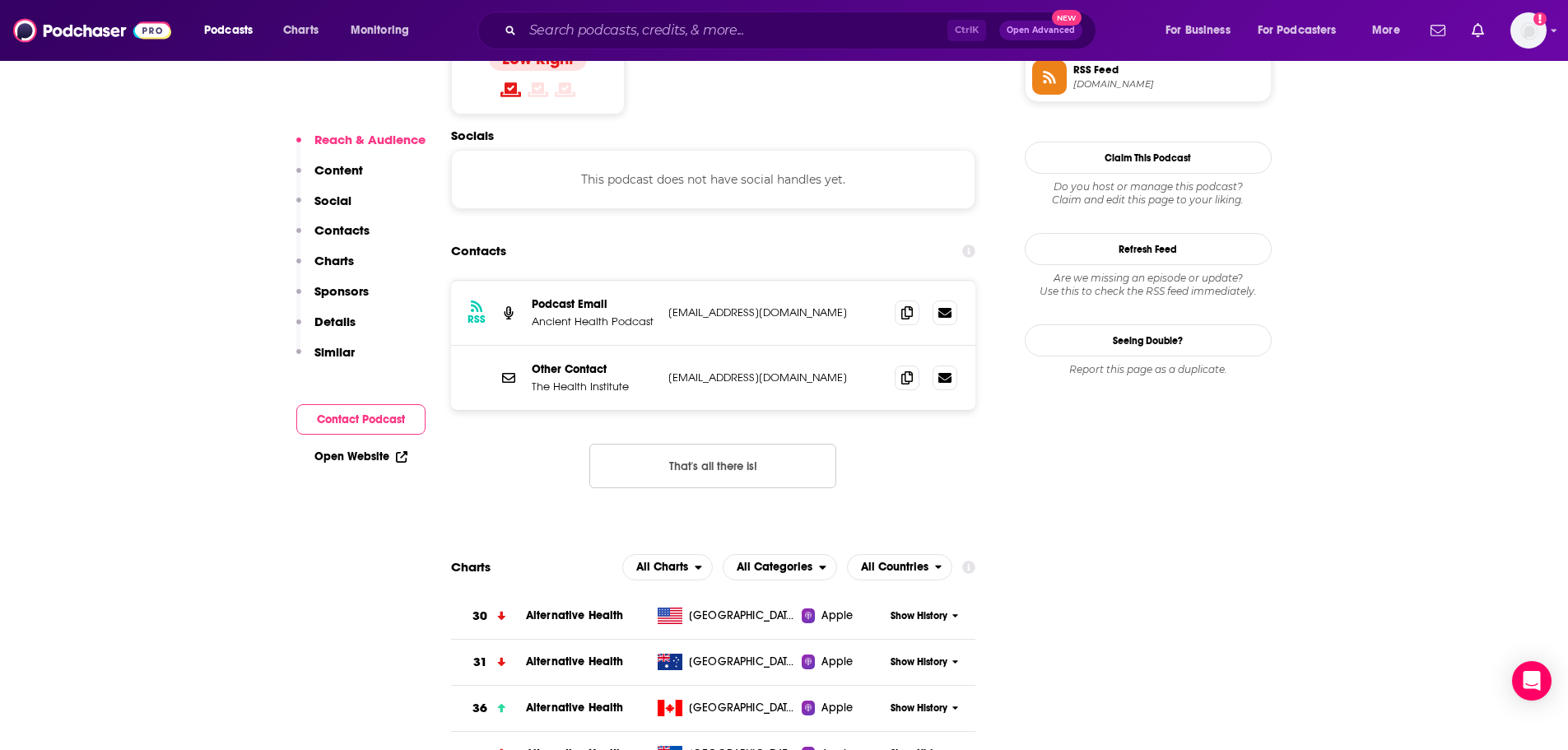
scroll to position [1388, 0]
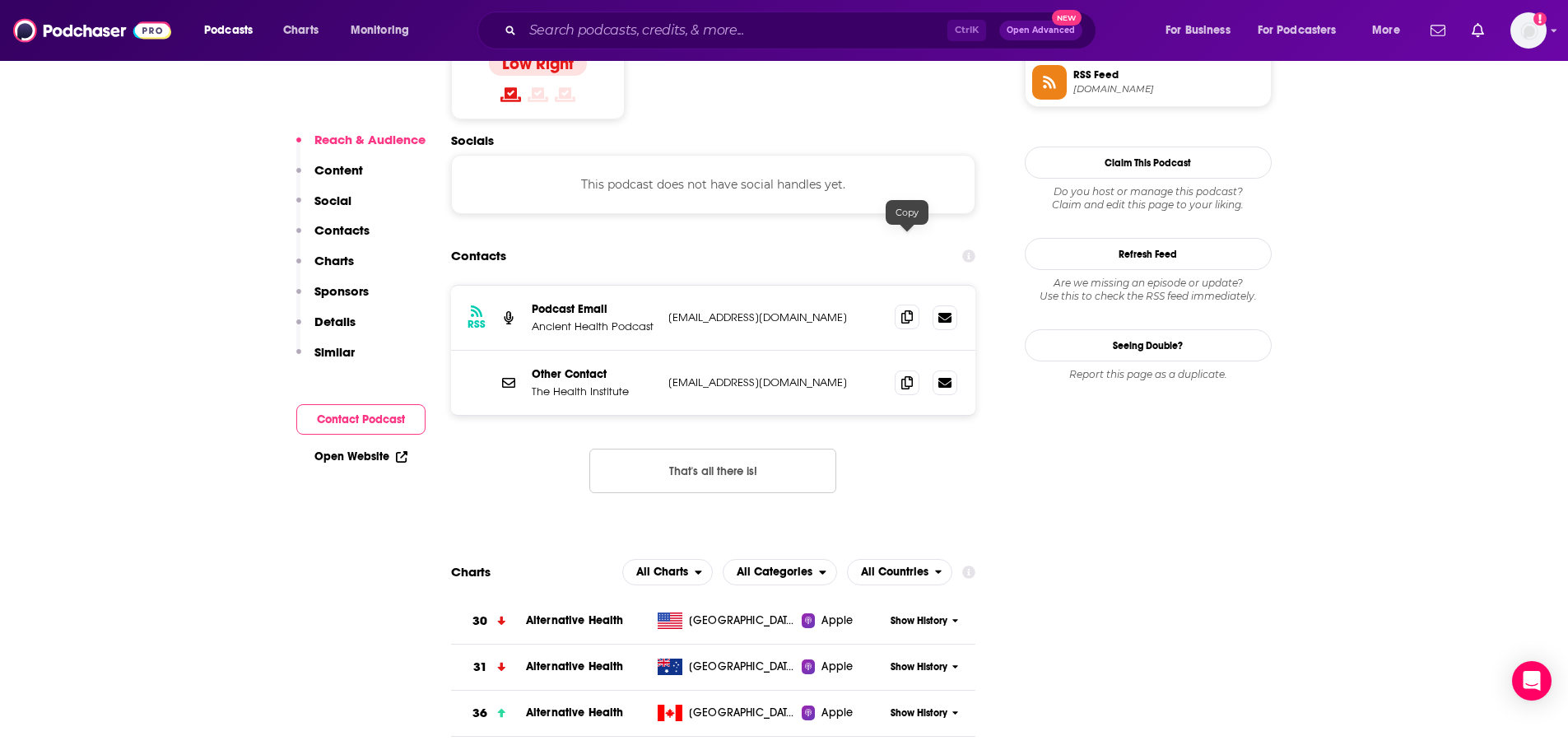
click at [904, 311] on icon at bounding box center [907, 317] width 12 height 13
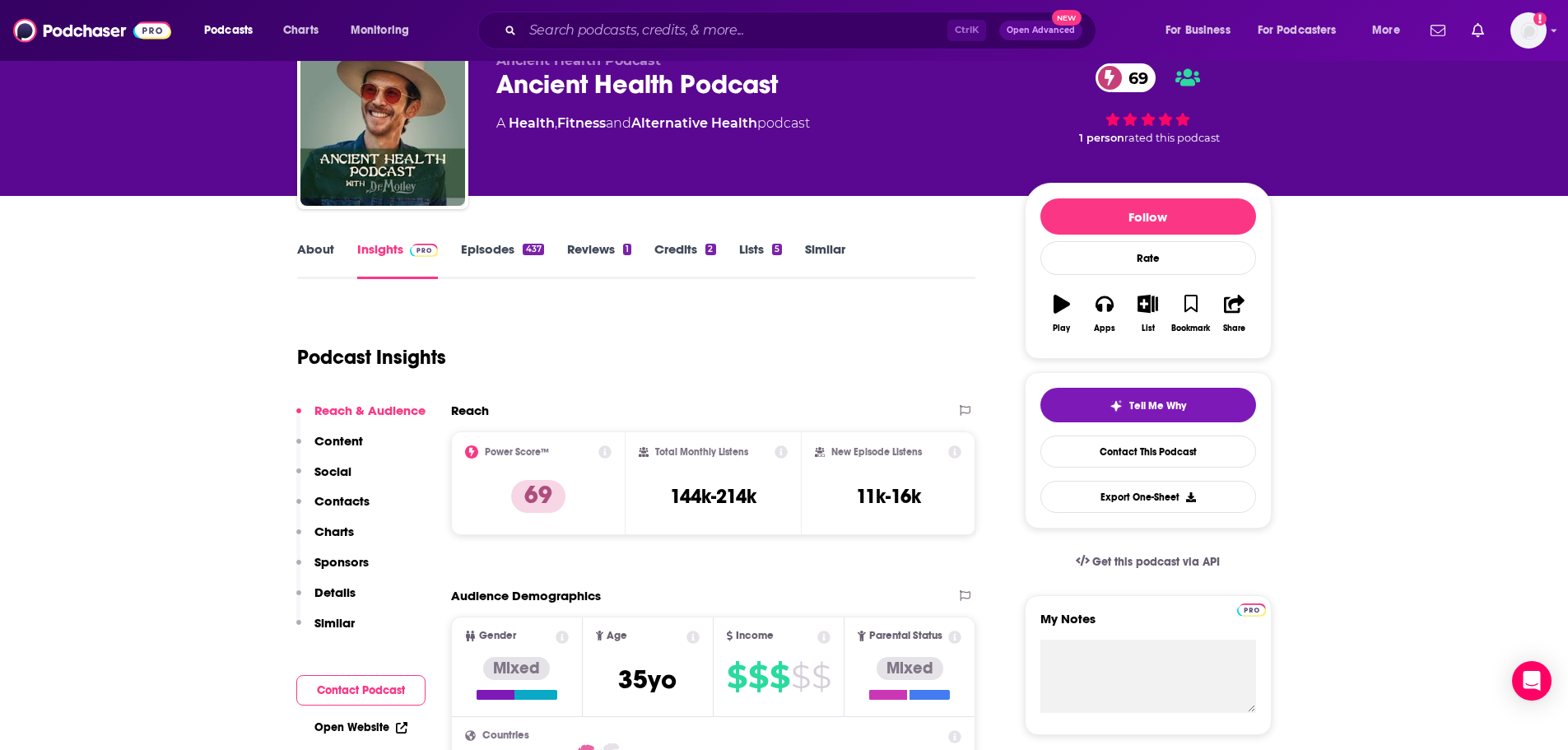
scroll to position [0, 0]
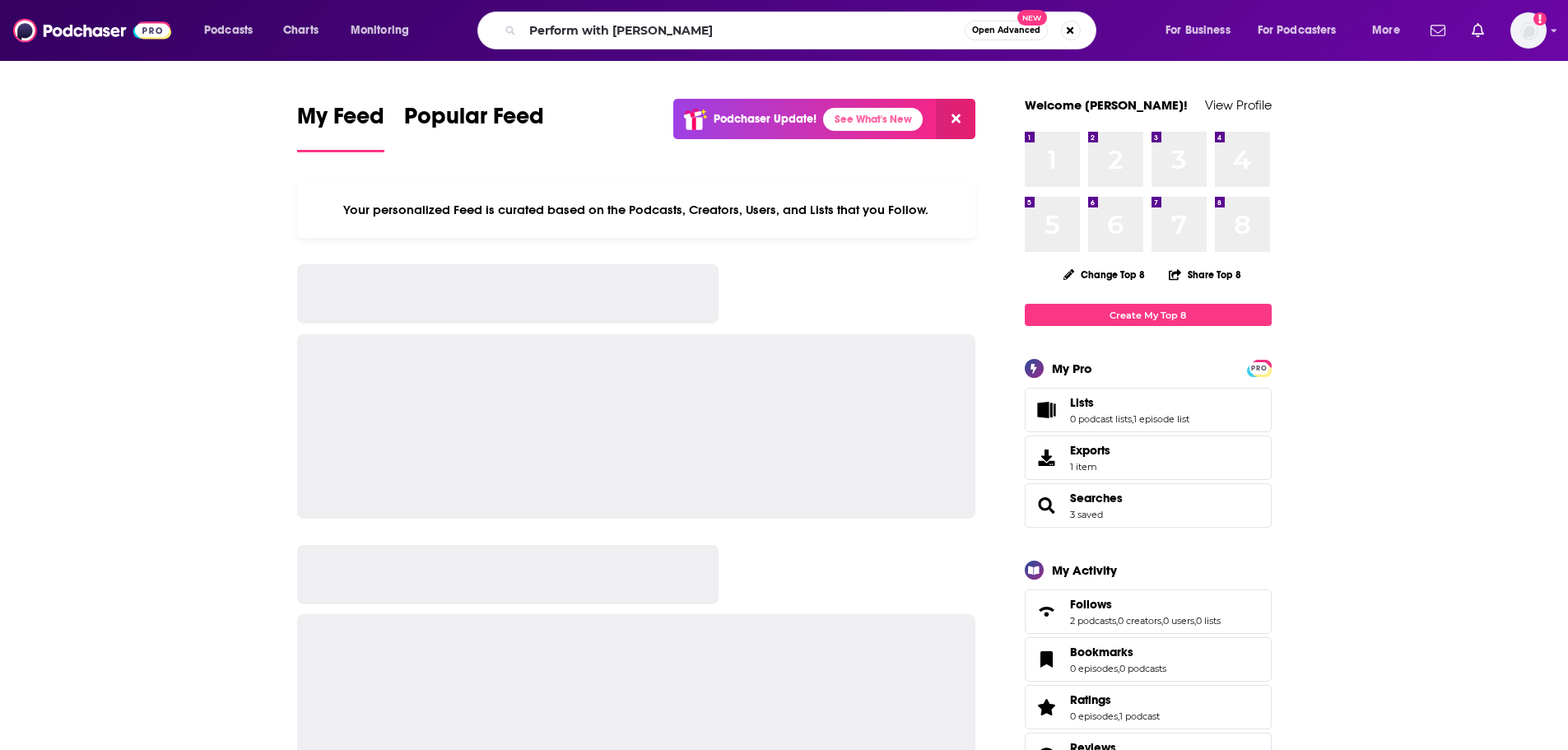
type input "Perform with [PERSON_NAME]"
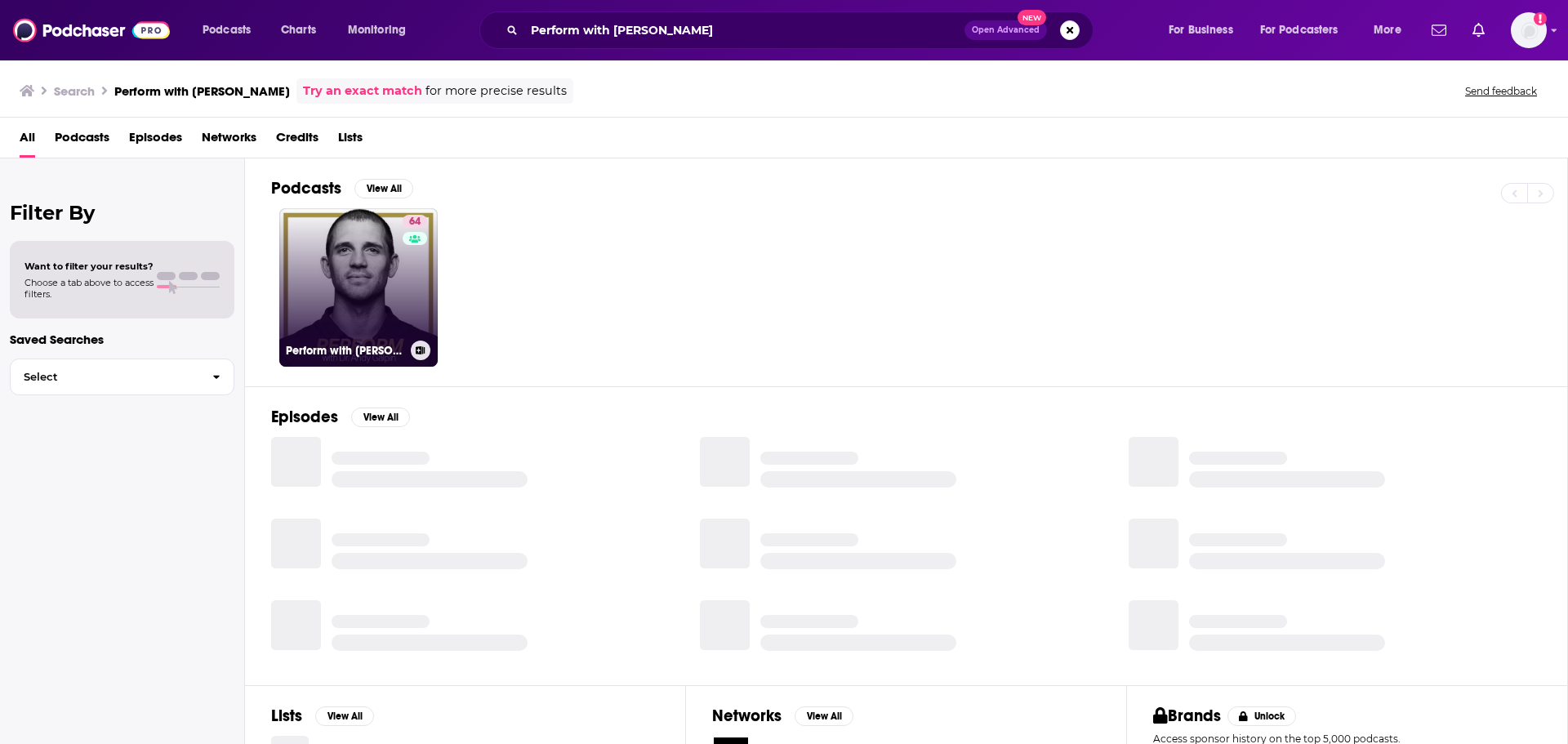
click at [348, 228] on link "64 Perform with [PERSON_NAME]" at bounding box center [358, 287] width 158 height 158
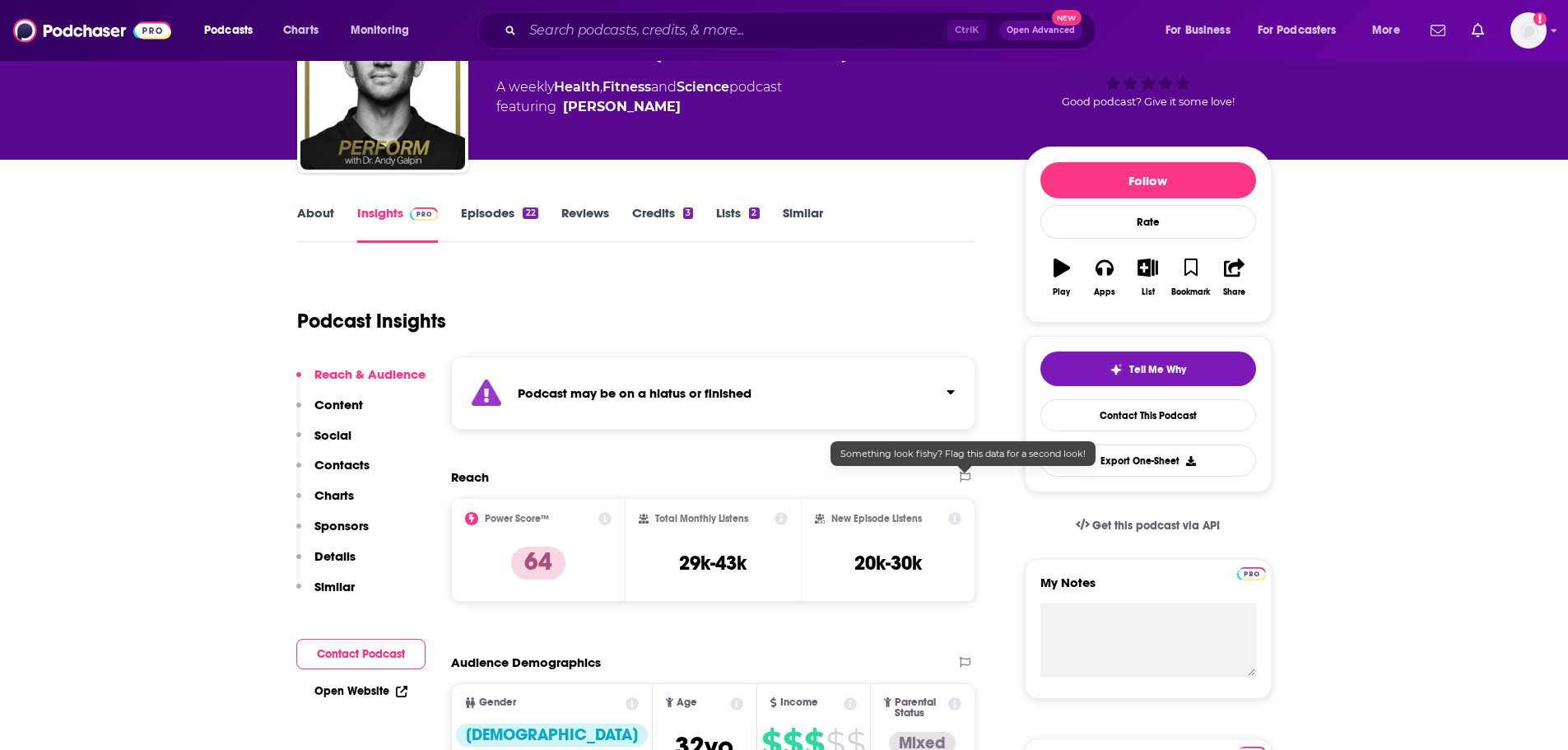
scroll to position [164, 0]
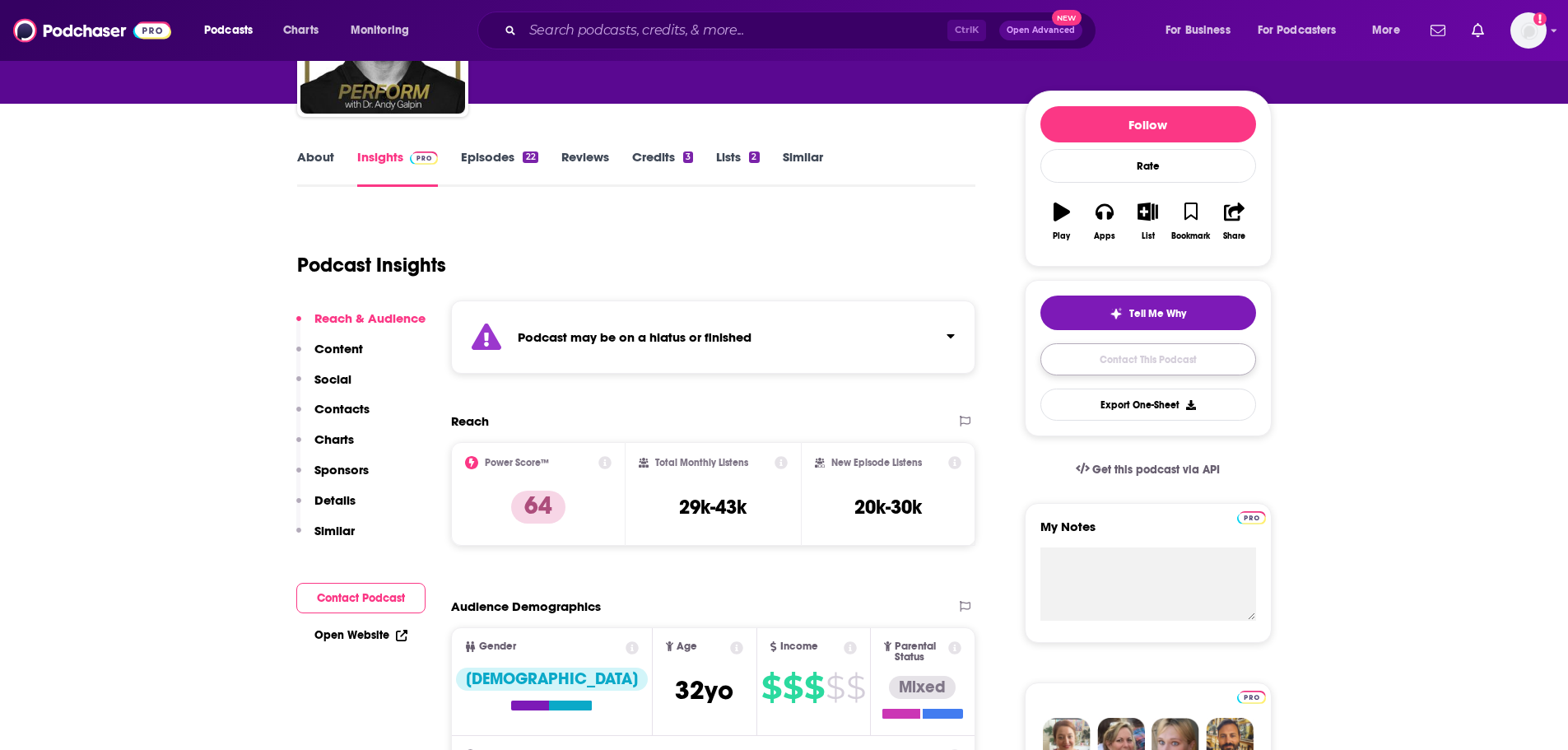
click at [1107, 354] on link "Contact This Podcast" at bounding box center [1148, 359] width 216 height 32
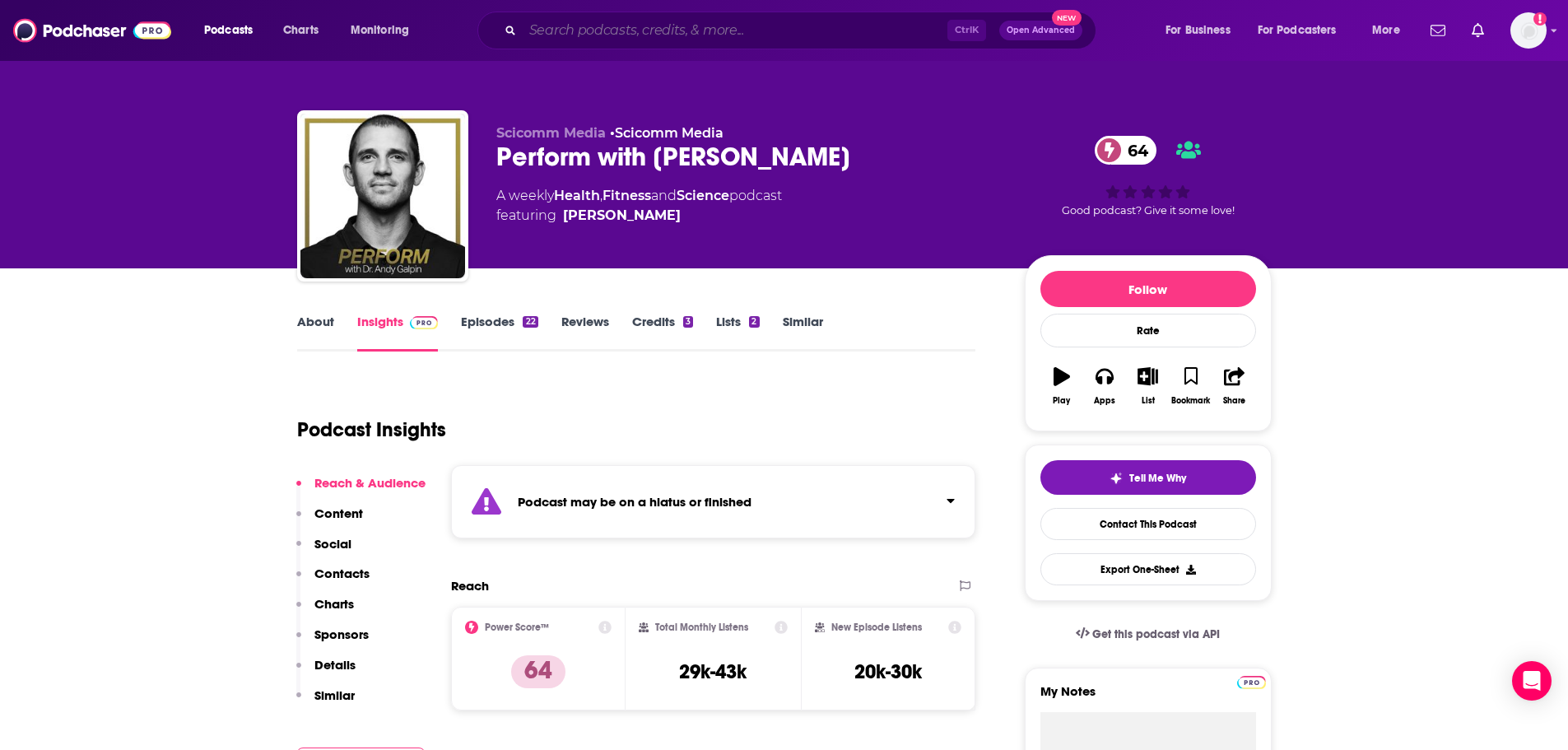
click at [880, 33] on input "Search podcasts, credits, & more..." at bounding box center [735, 31] width 424 height 26
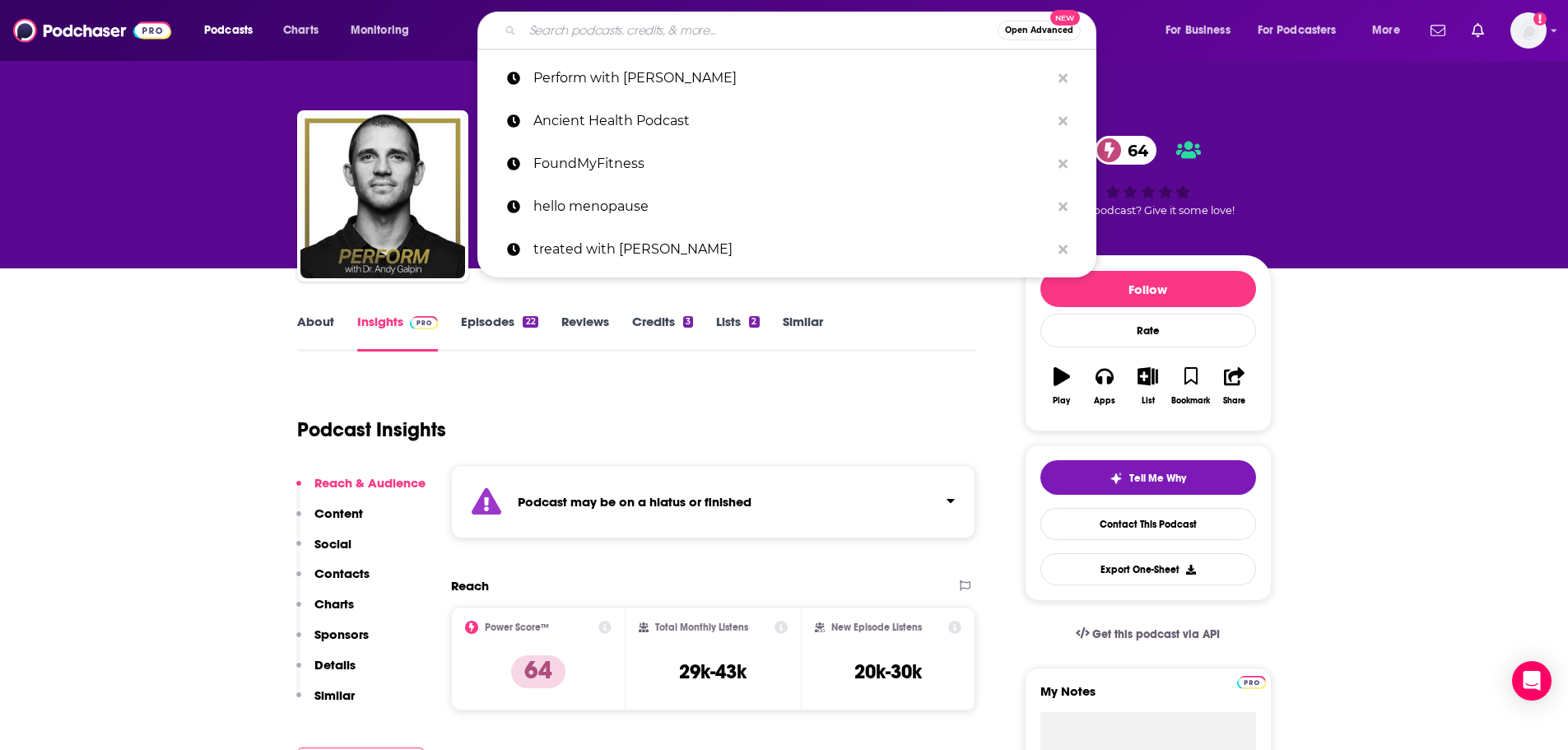
paste input "Optimal Protein Podcast with [PERSON_NAME]"
type input "Optimal Protein Podcast with [PERSON_NAME]"
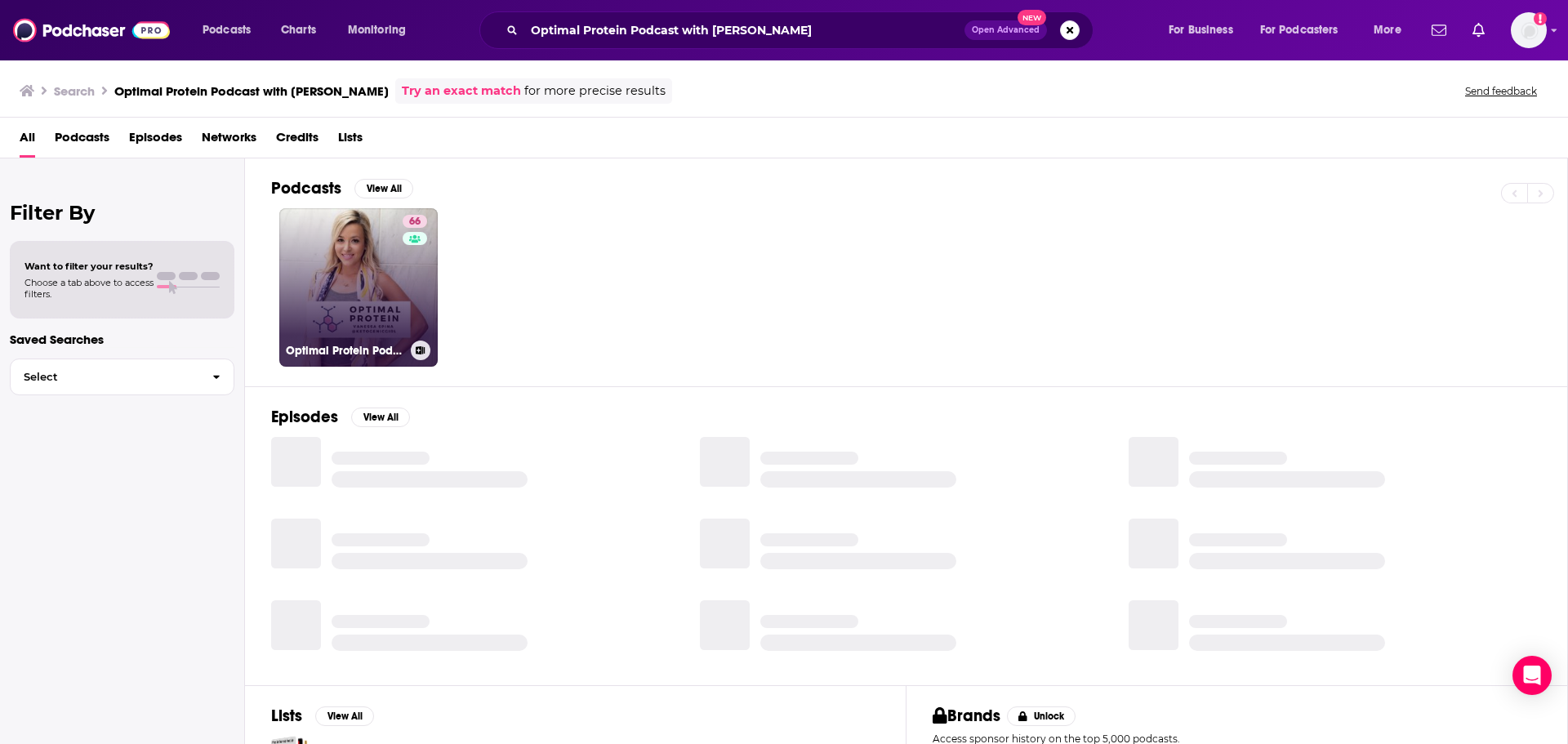
click at [370, 261] on link "66 Optimal Protein Podcast with [PERSON_NAME]" at bounding box center [358, 287] width 158 height 158
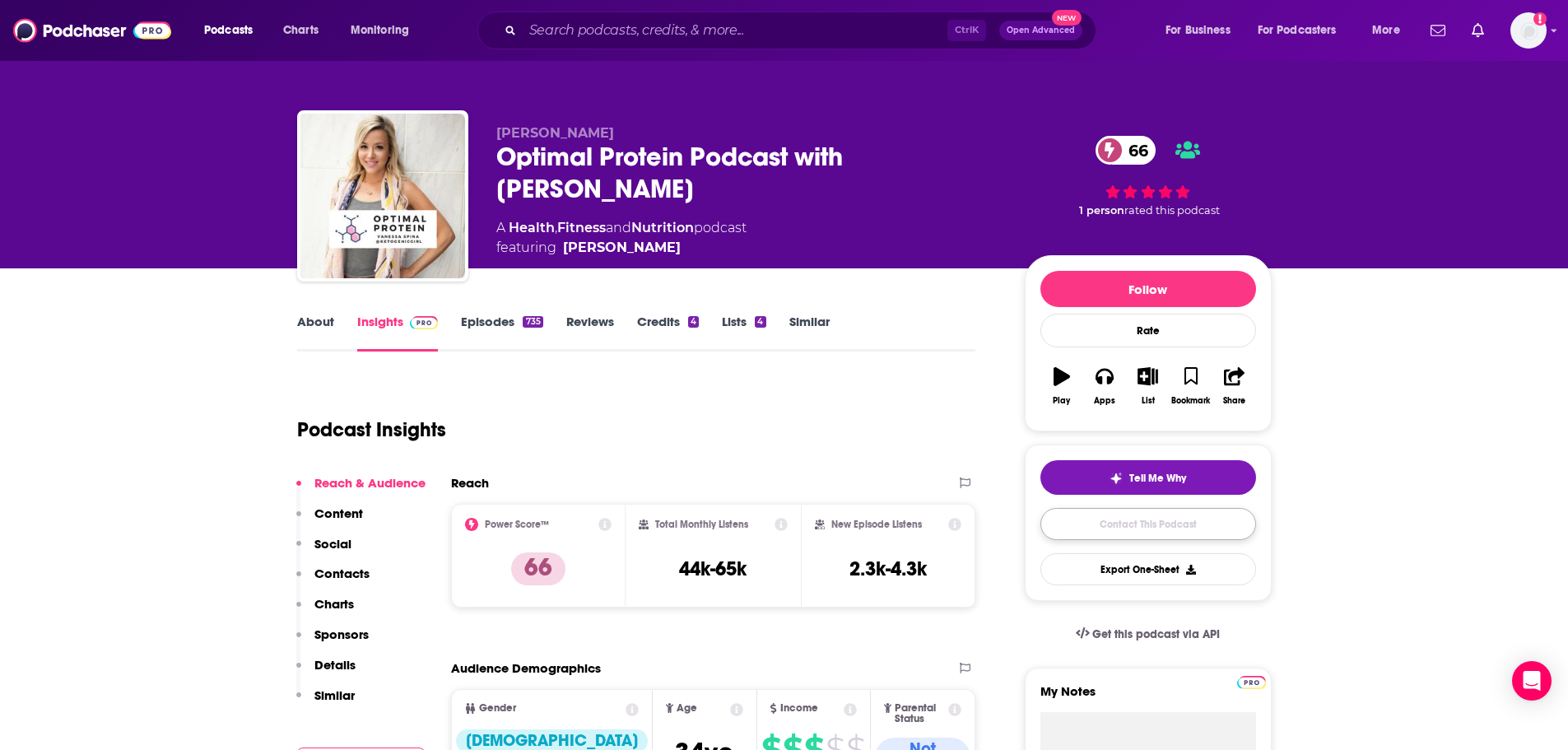
click at [1182, 518] on link "Contact This Podcast" at bounding box center [1148, 524] width 216 height 32
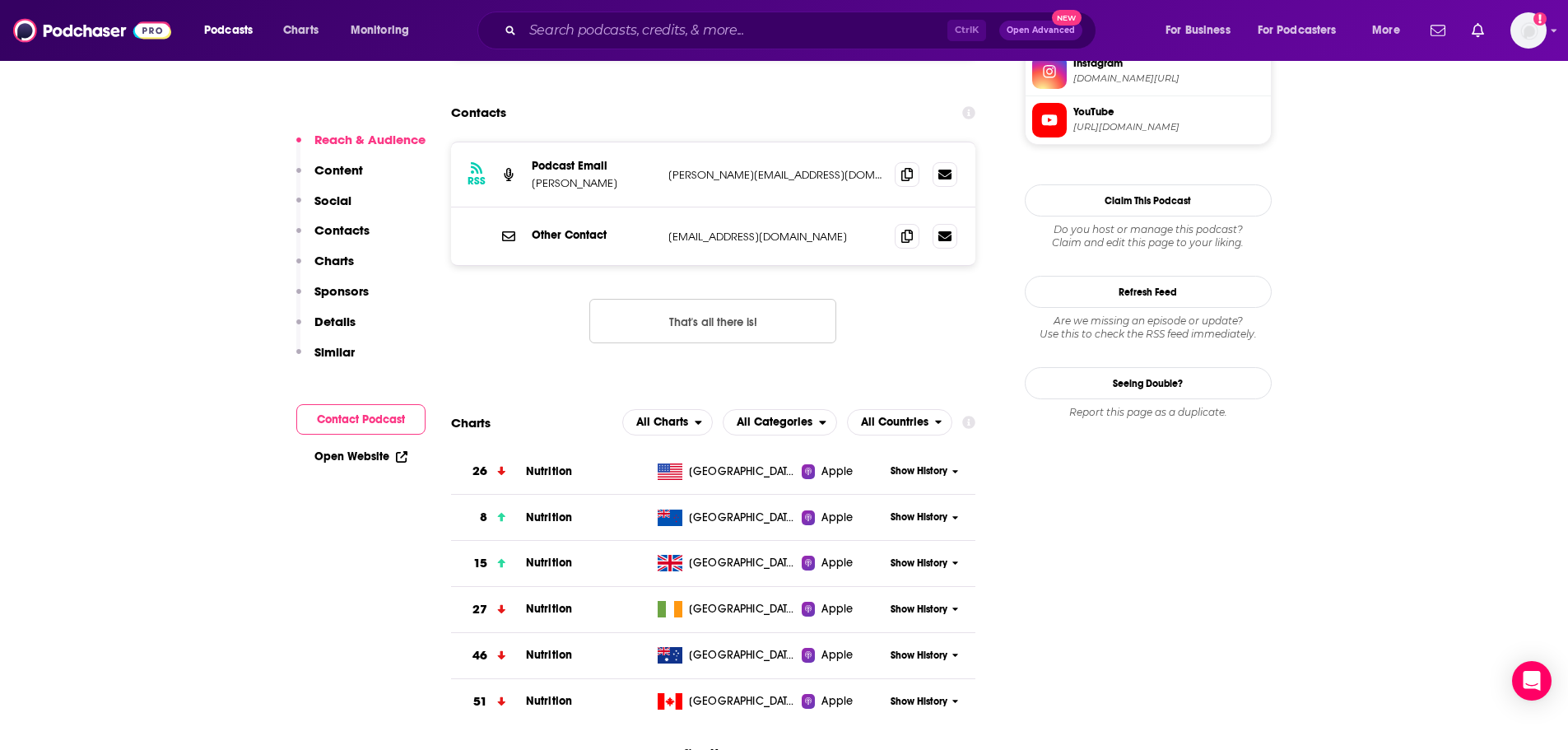
scroll to position [1613, 0]
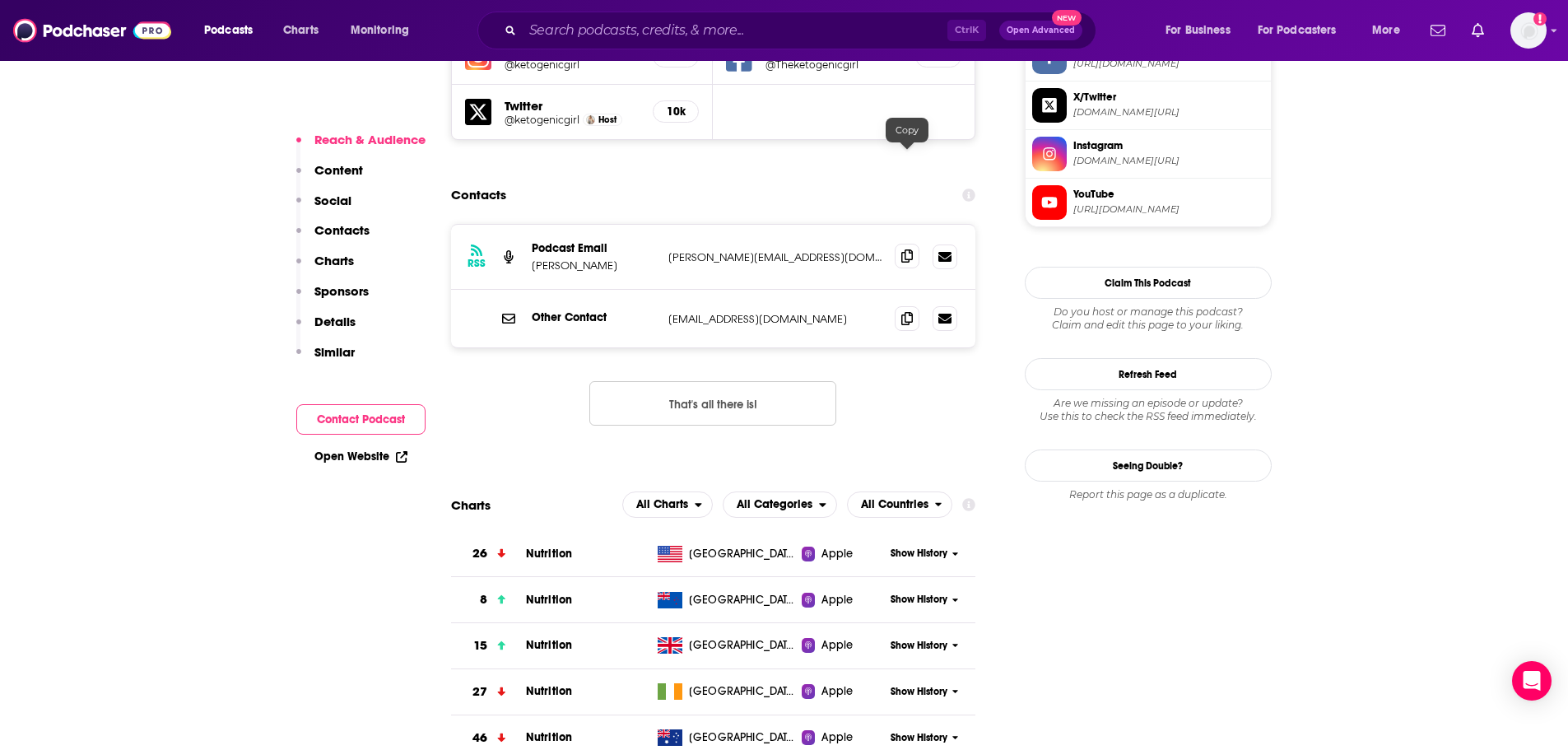
click at [908, 249] on icon at bounding box center [907, 256] width 12 height 13
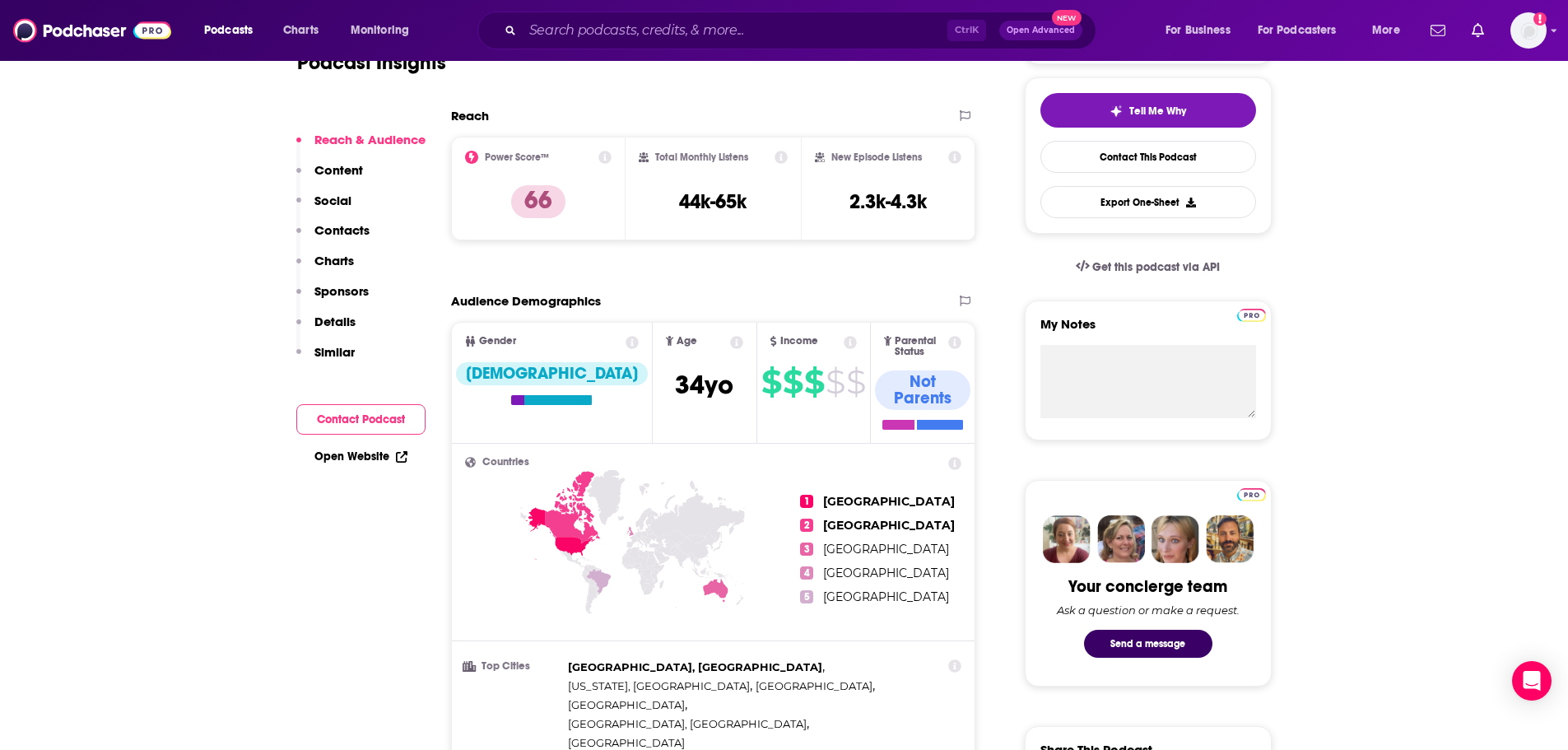
scroll to position [411, 0]
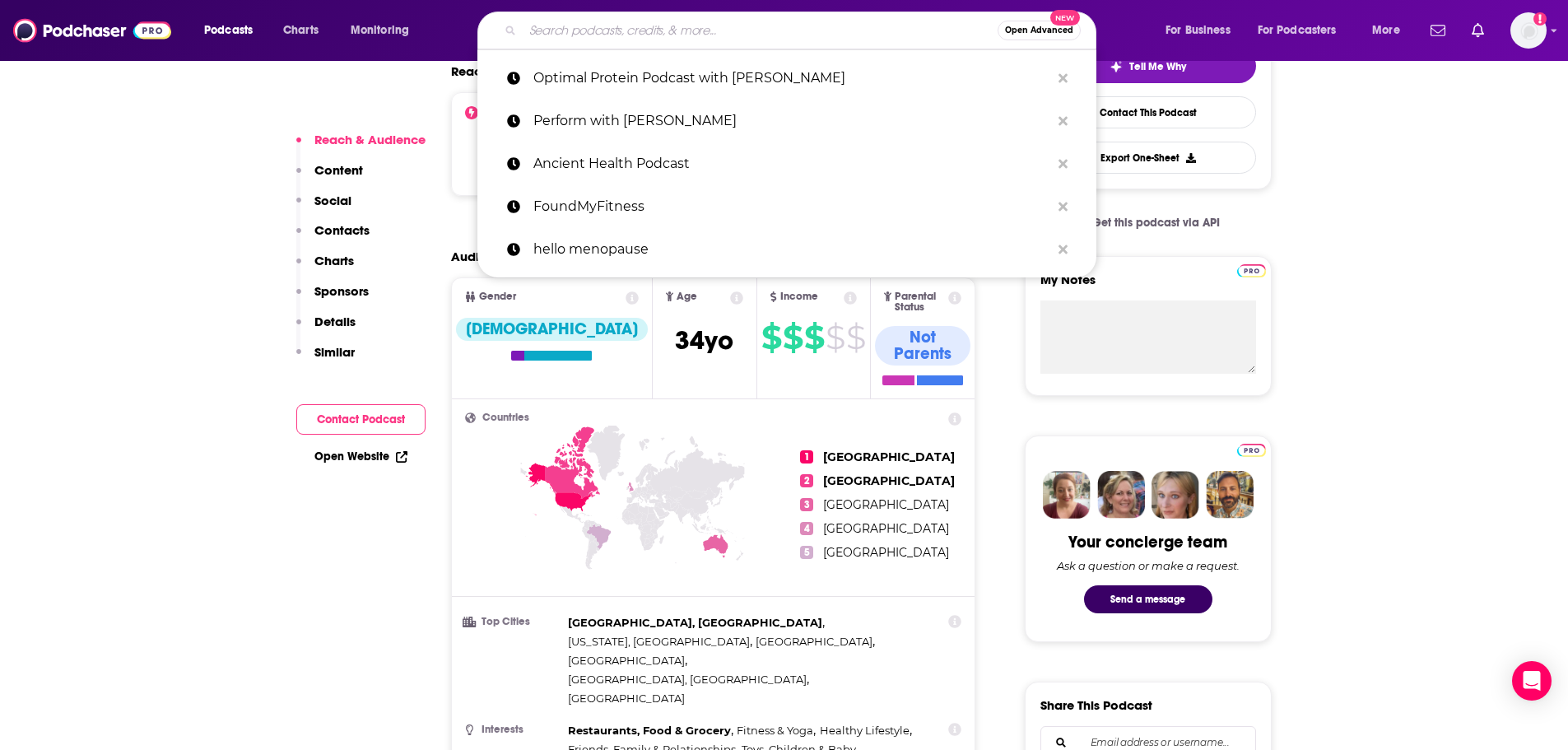
click at [591, 26] on input "Search podcasts, credits, & more..." at bounding box center [760, 31] width 475 height 26
paste input "Sweaty AF Podcast"
type input "Sweaty AF Podcast"
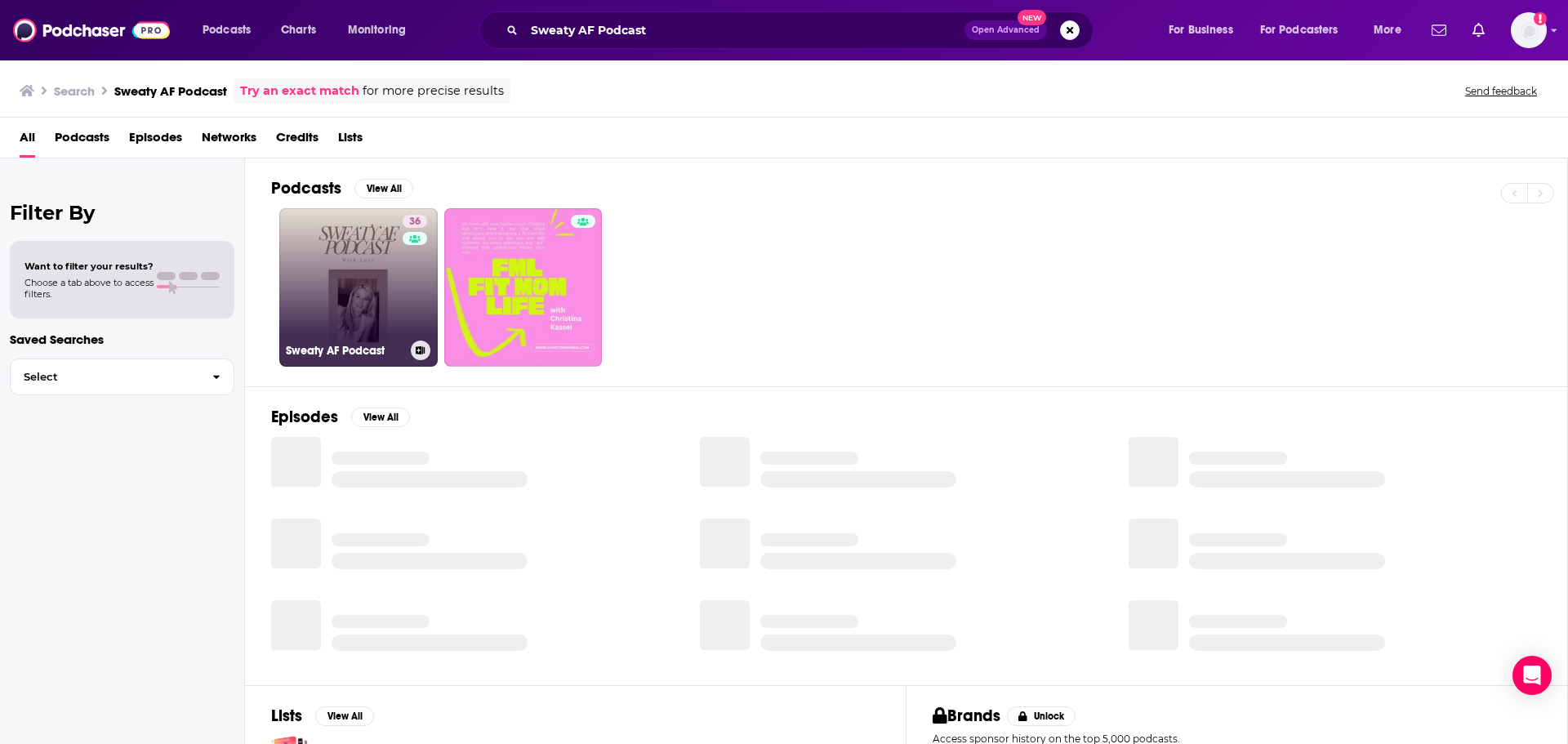
click at [361, 288] on link "36 Sweaty AF Podcast" at bounding box center [358, 287] width 158 height 158
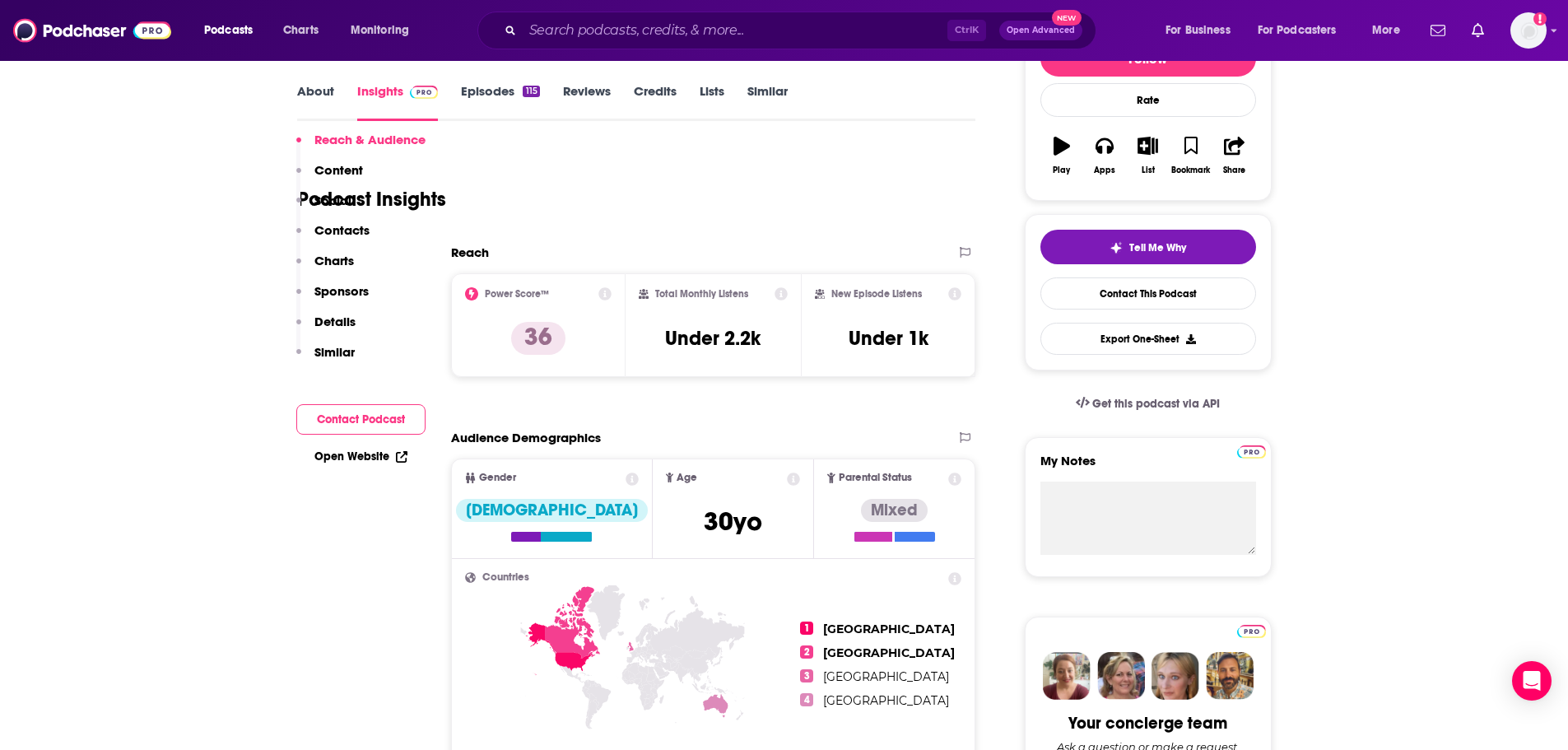
scroll to position [330, 0]
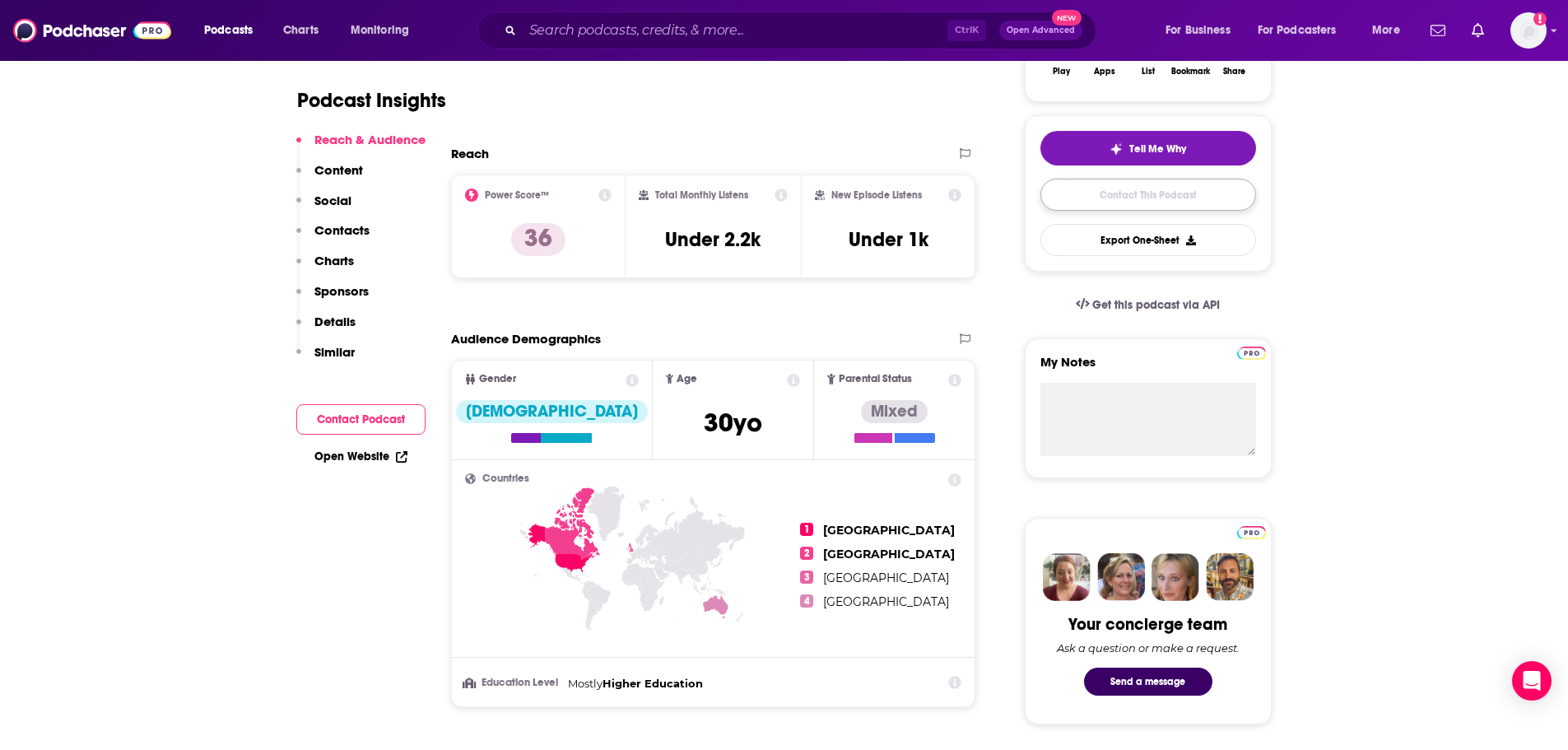
click at [1109, 192] on link "Contact This Podcast" at bounding box center [1148, 194] width 216 height 32
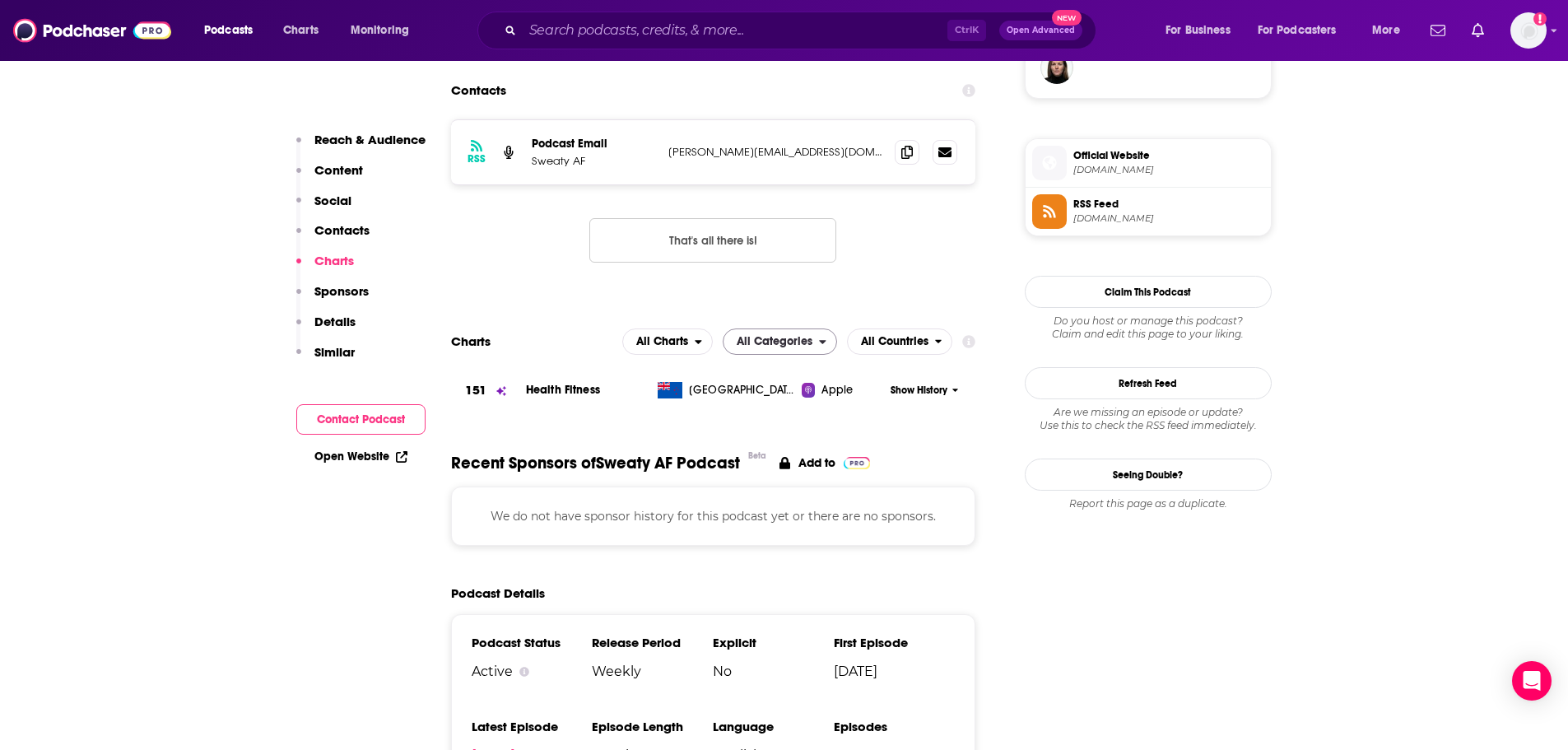
scroll to position [1170, 0]
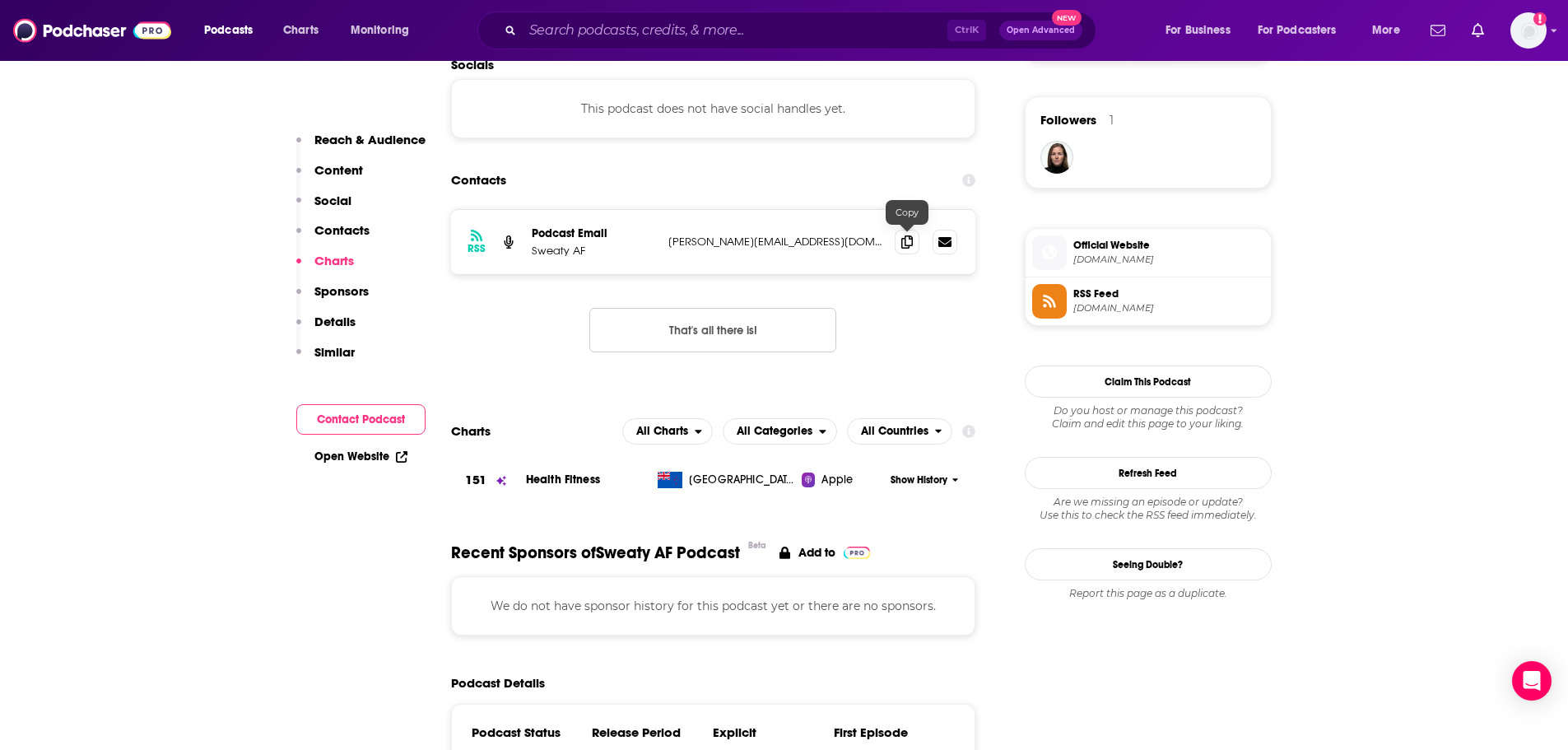
click at [924, 234] on div at bounding box center [926, 242] width 63 height 25
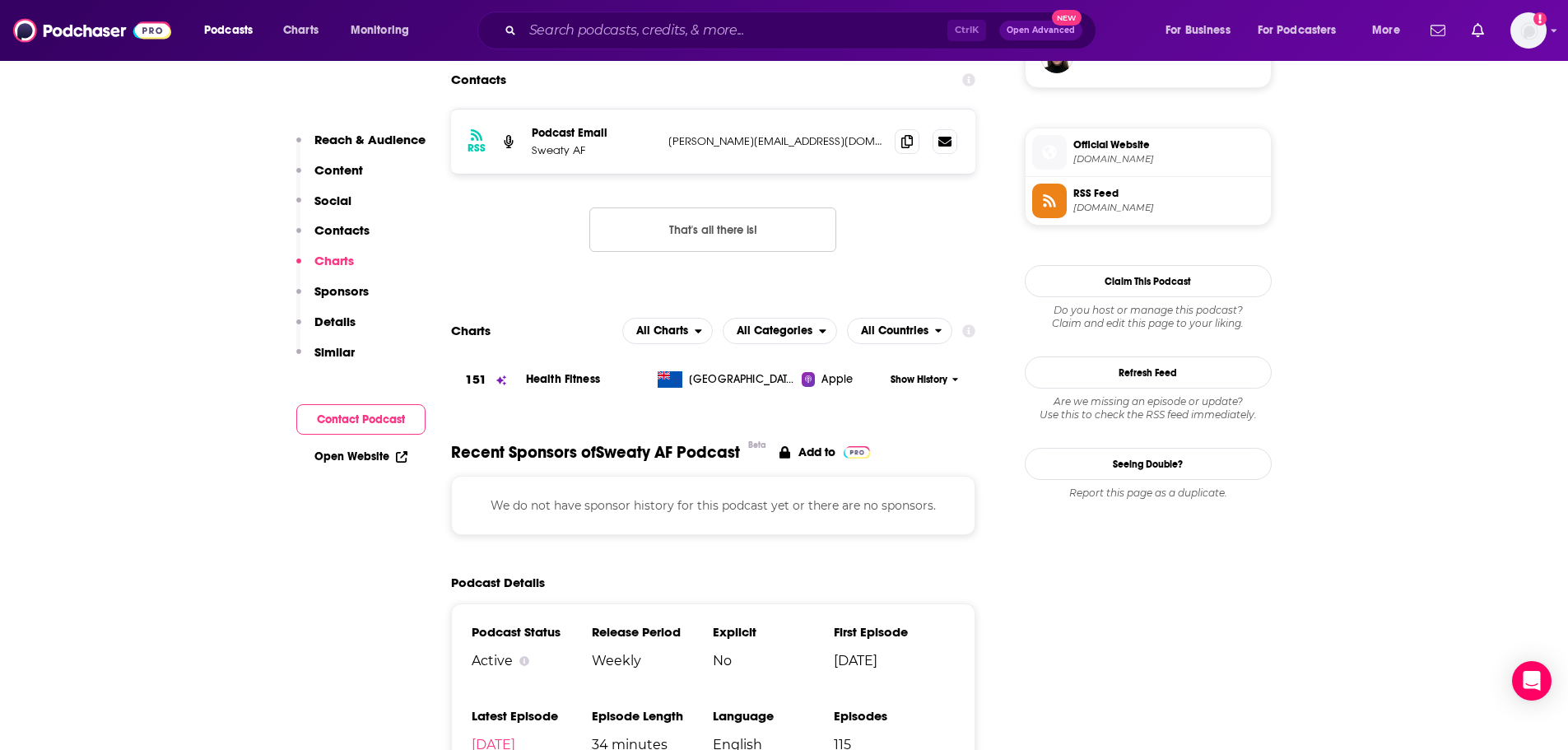
scroll to position [1251, 0]
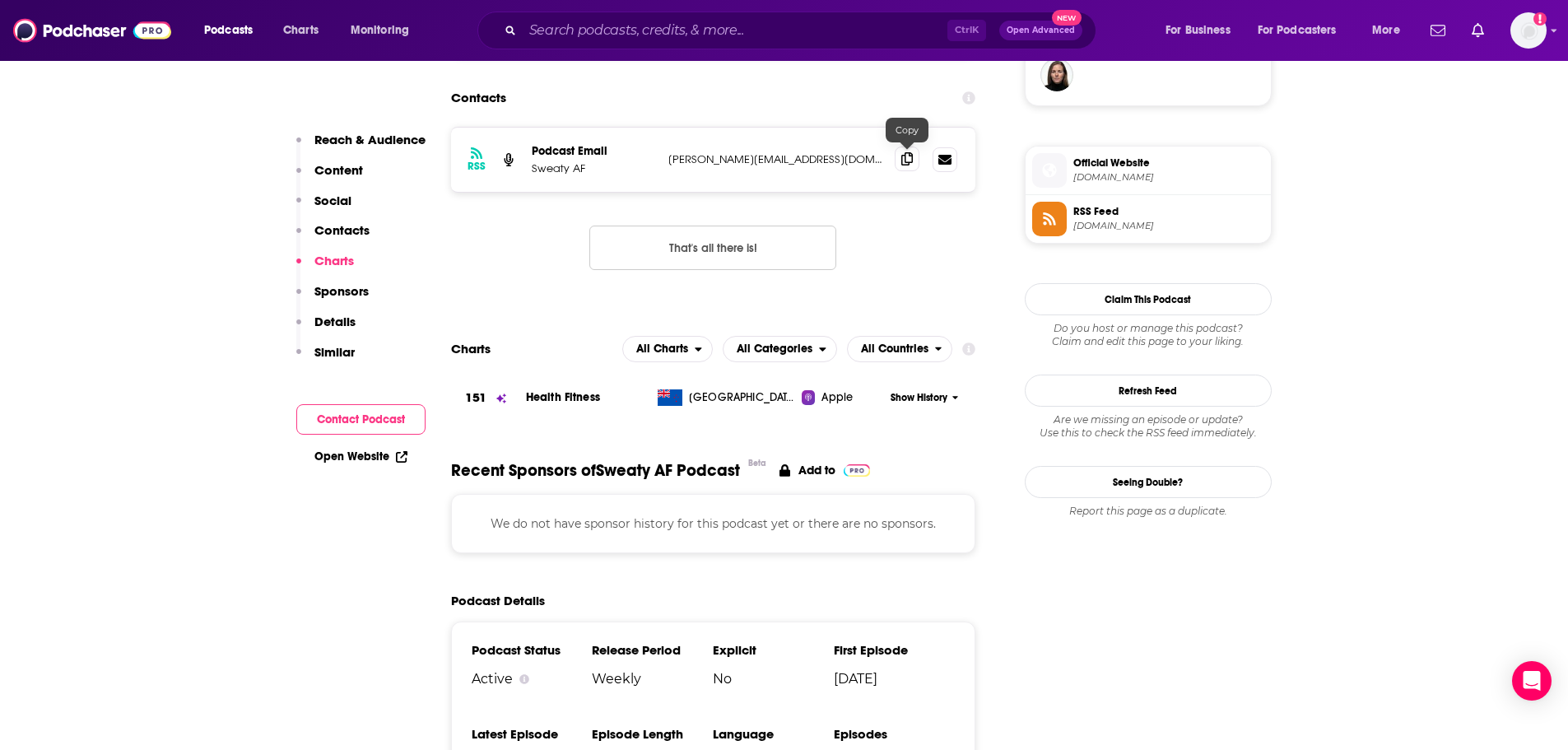
click at [905, 153] on icon at bounding box center [907, 159] width 12 height 13
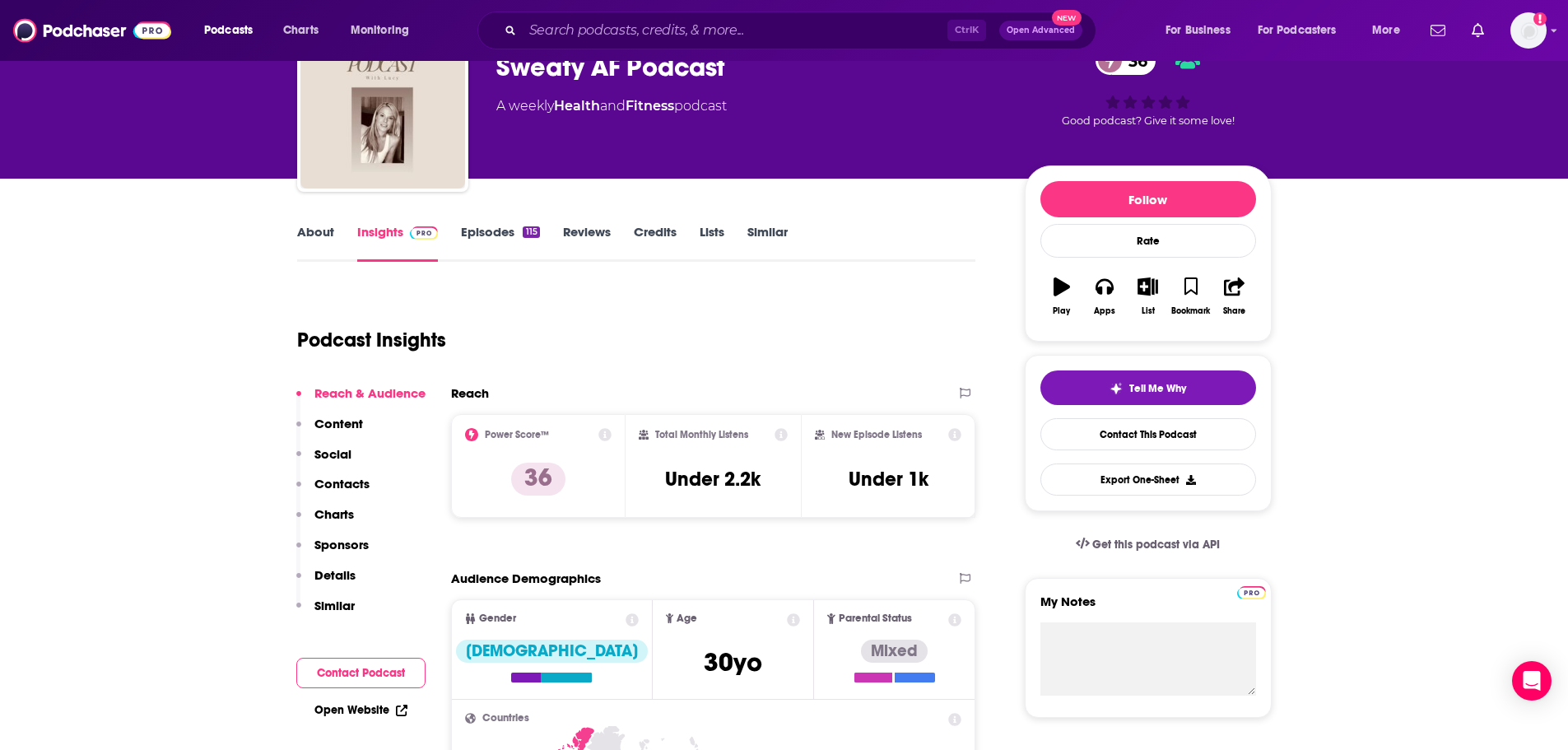
scroll to position [0, 0]
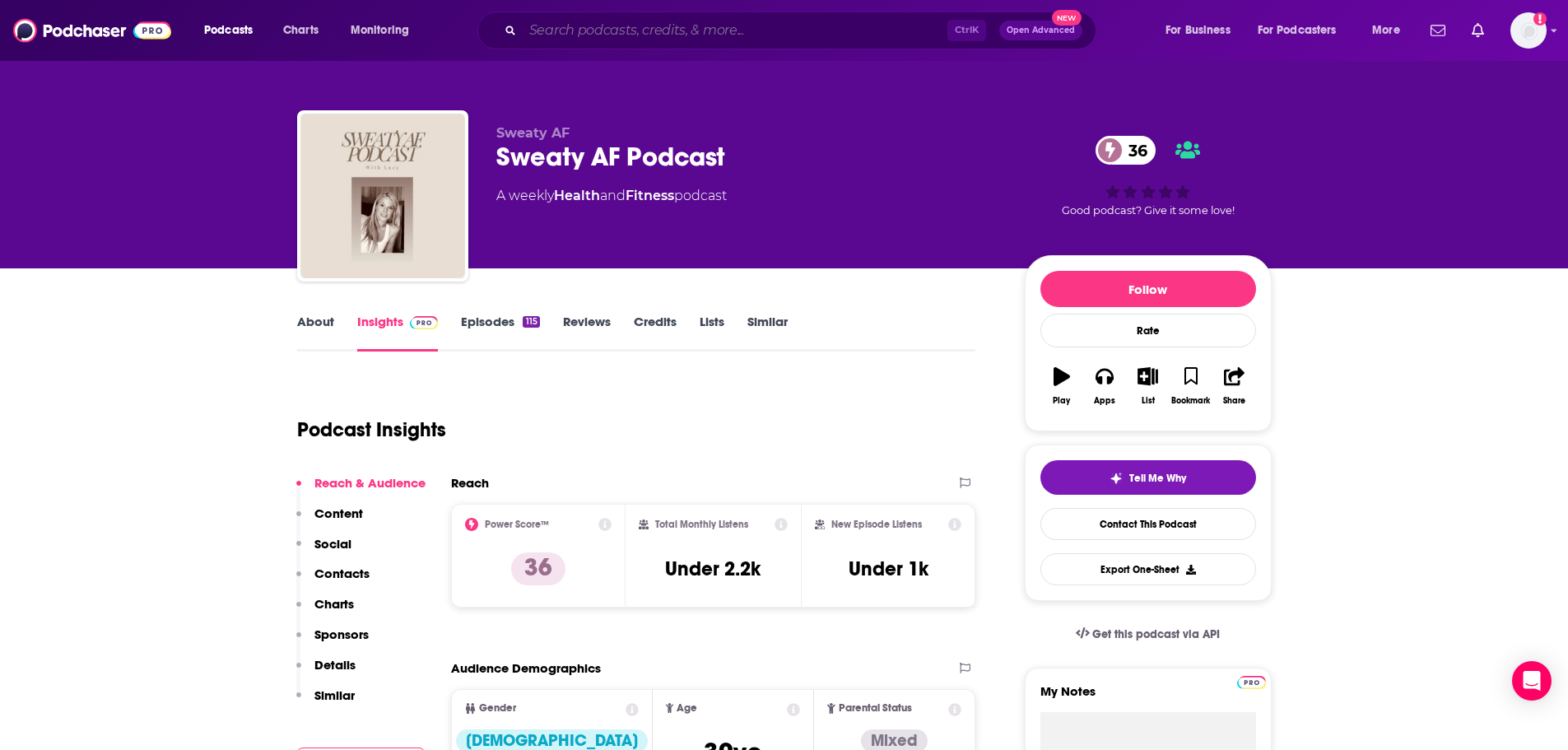
click at [636, 30] on input "Search podcasts, credits, & more..." at bounding box center [735, 31] width 424 height 26
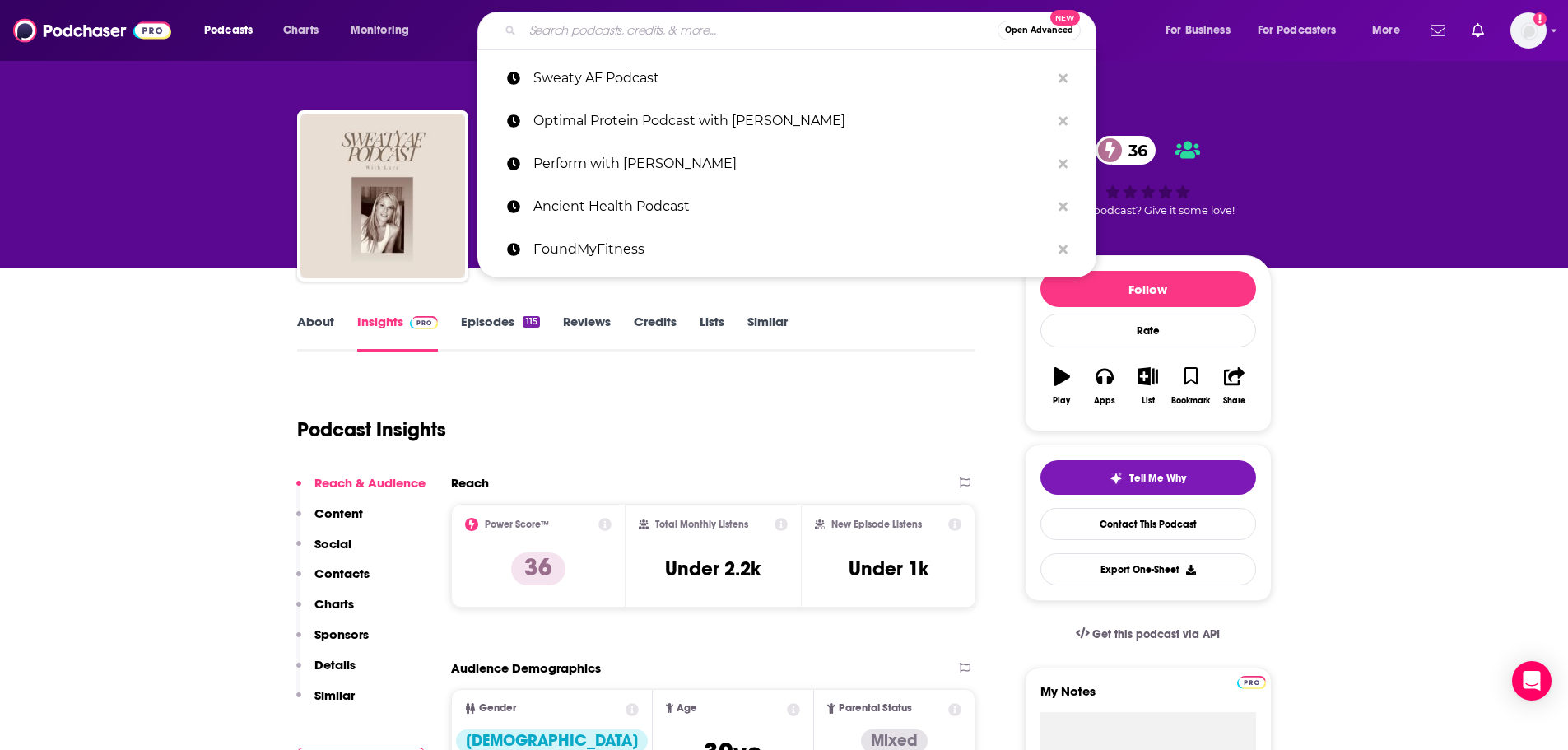
paste input "HerRise Women Over 40"
type input "HerRise Women Over 40"
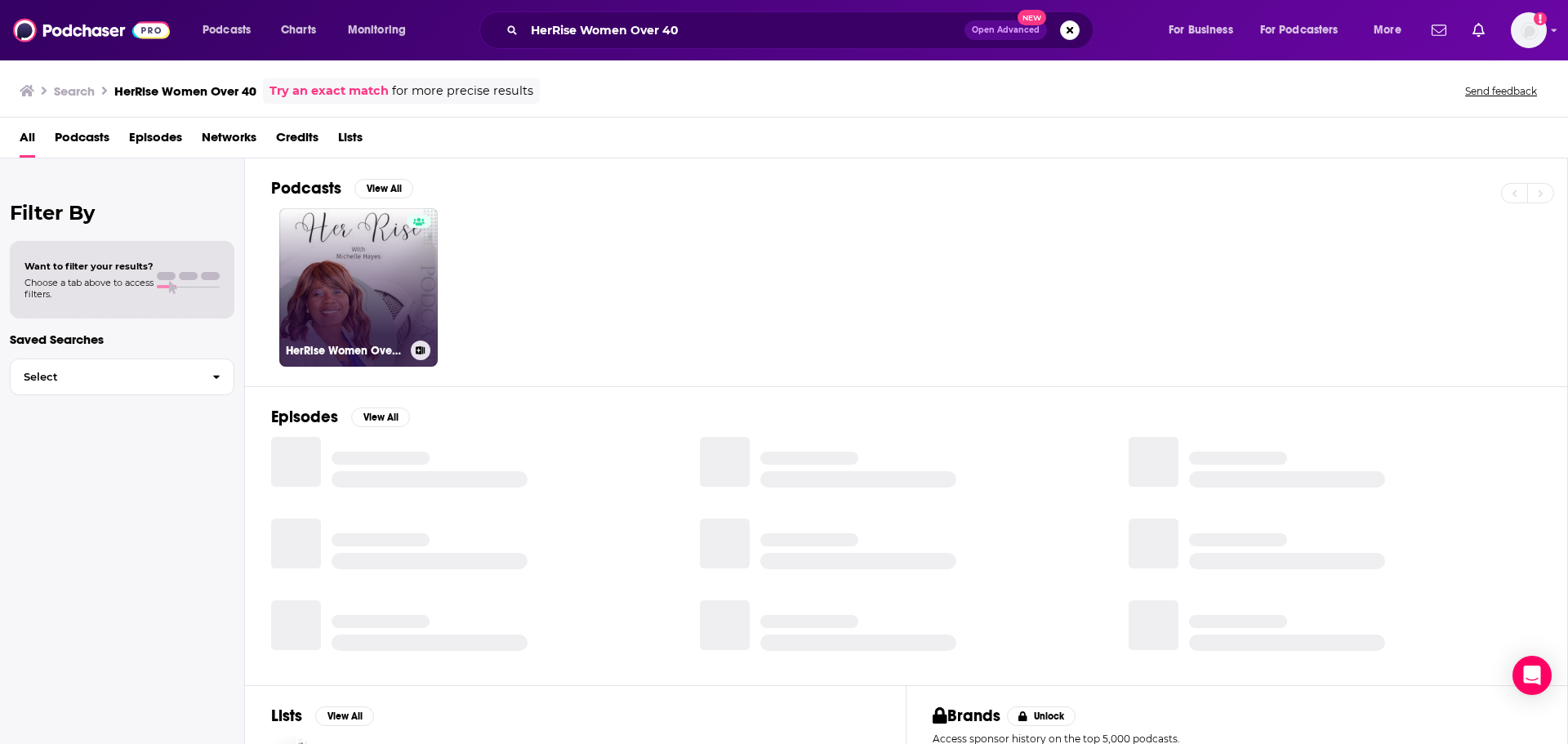
click at [402, 247] on link "HerRise Women Over 40" at bounding box center [358, 287] width 158 height 158
